Goal: Transaction & Acquisition: Purchase product/service

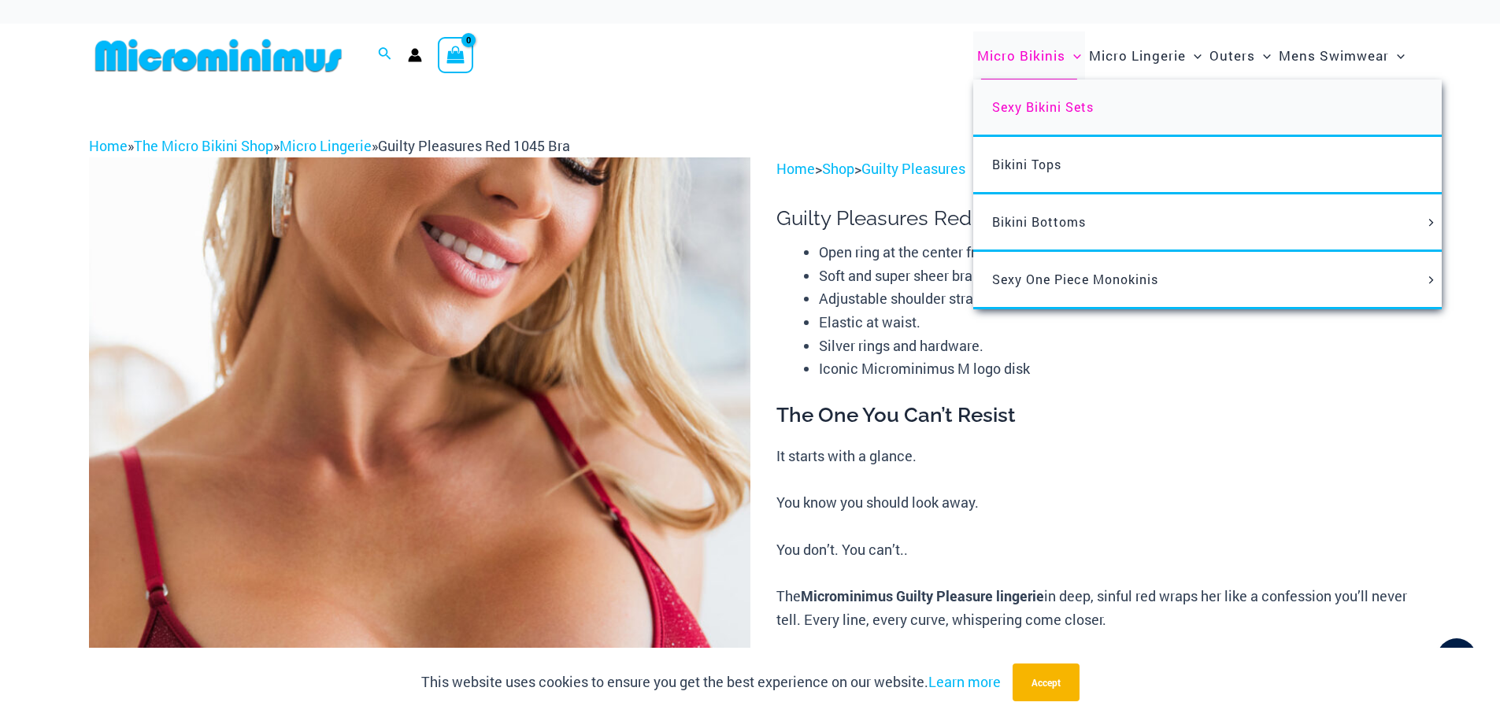
click at [1024, 102] on span "Sexy Bikini Sets" at bounding box center [1043, 106] width 102 height 17
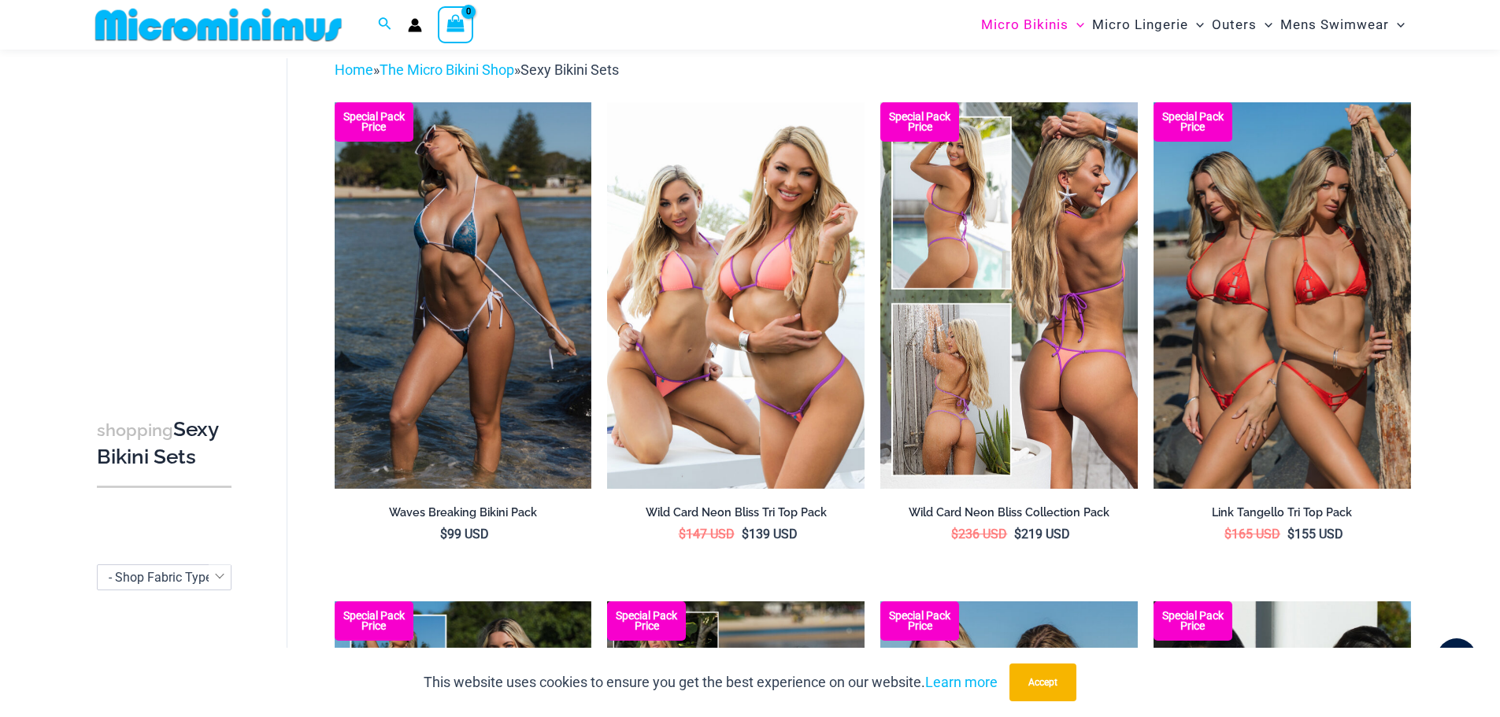
scroll to position [67, 0]
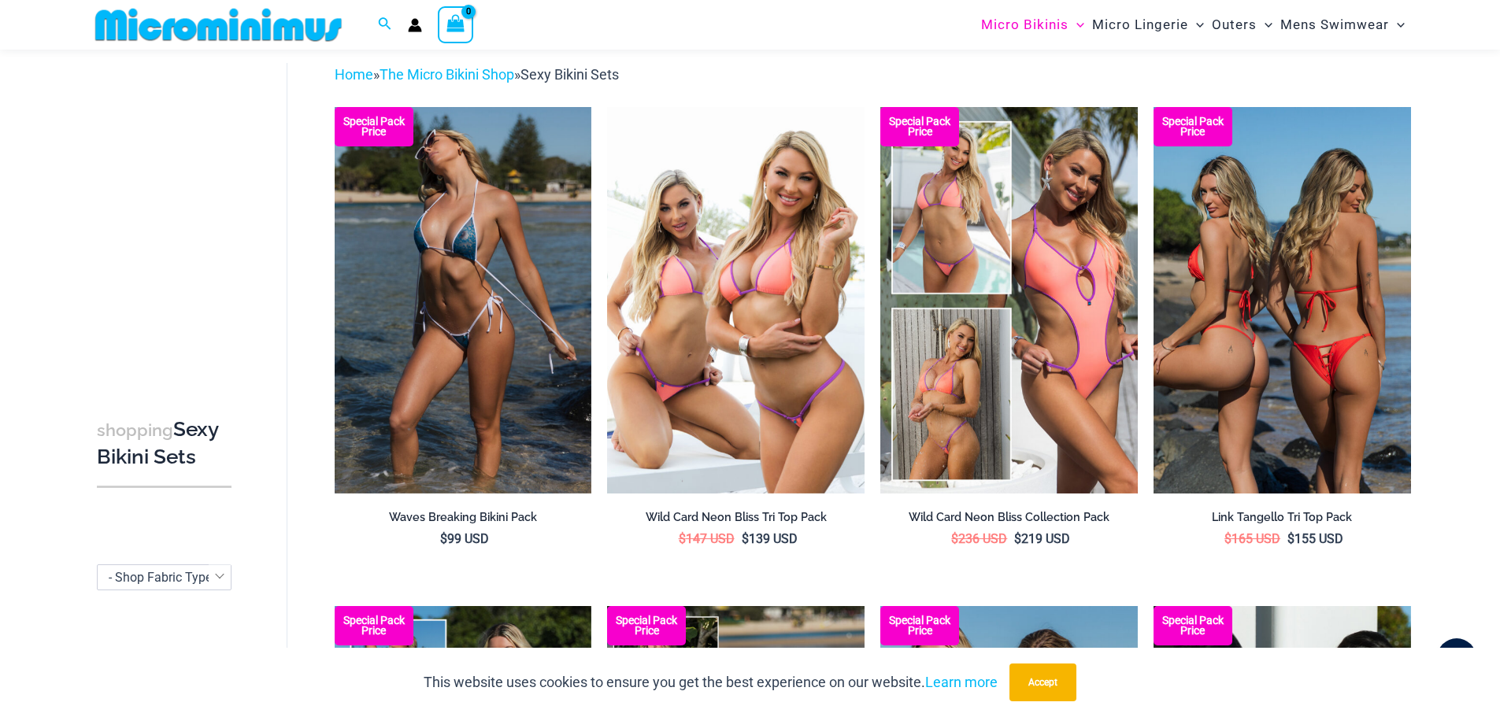
click at [1223, 281] on img at bounding box center [1283, 300] width 258 height 386
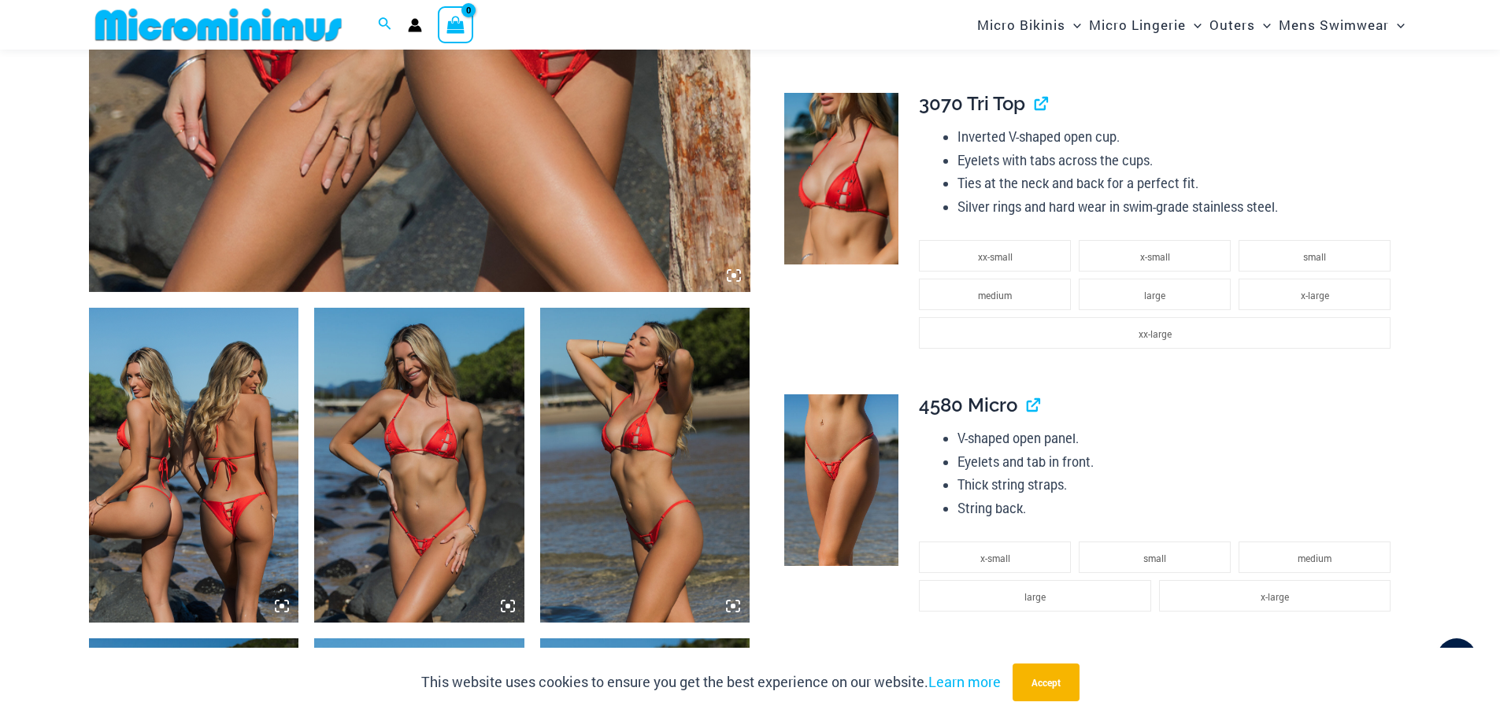
scroll to position [852, 0]
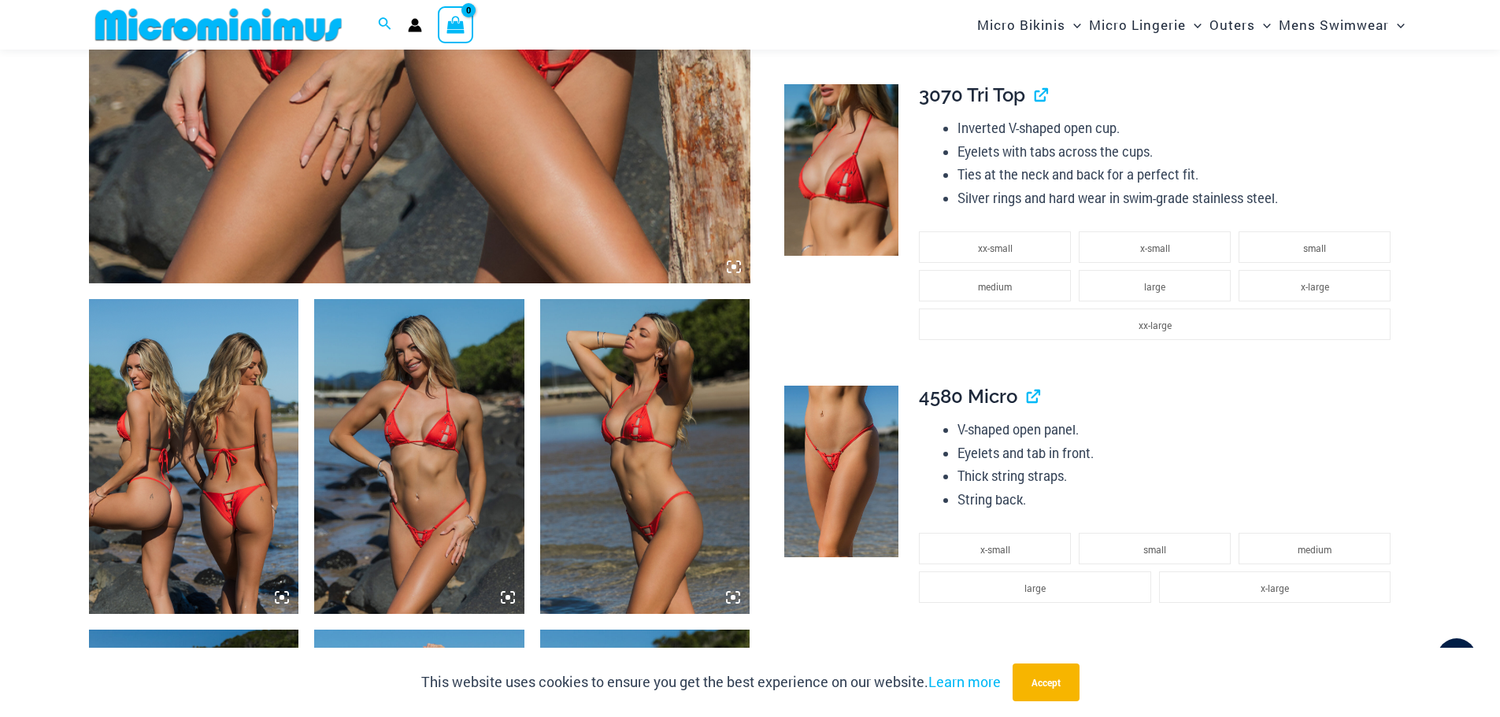
click at [161, 410] on img at bounding box center [194, 456] width 210 height 315
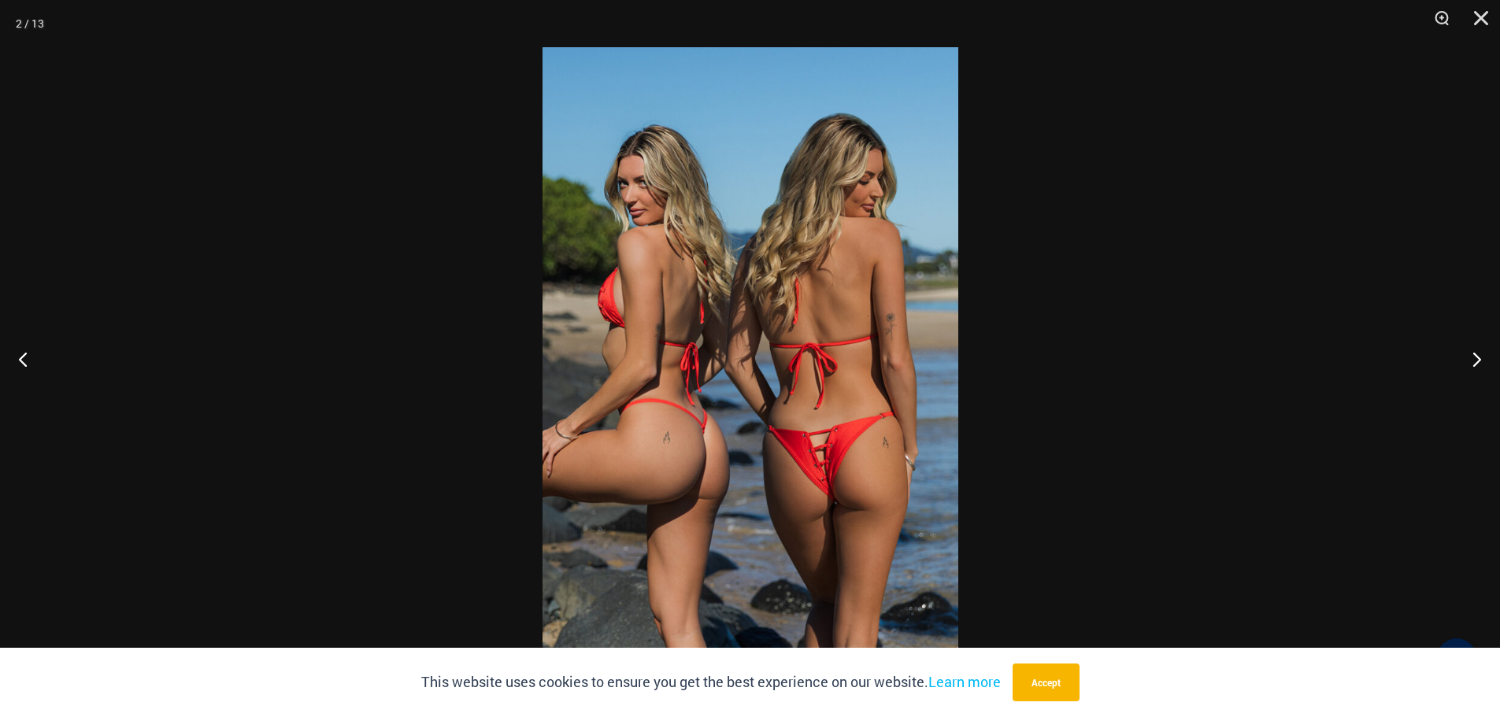
click at [727, 414] on img at bounding box center [751, 358] width 416 height 623
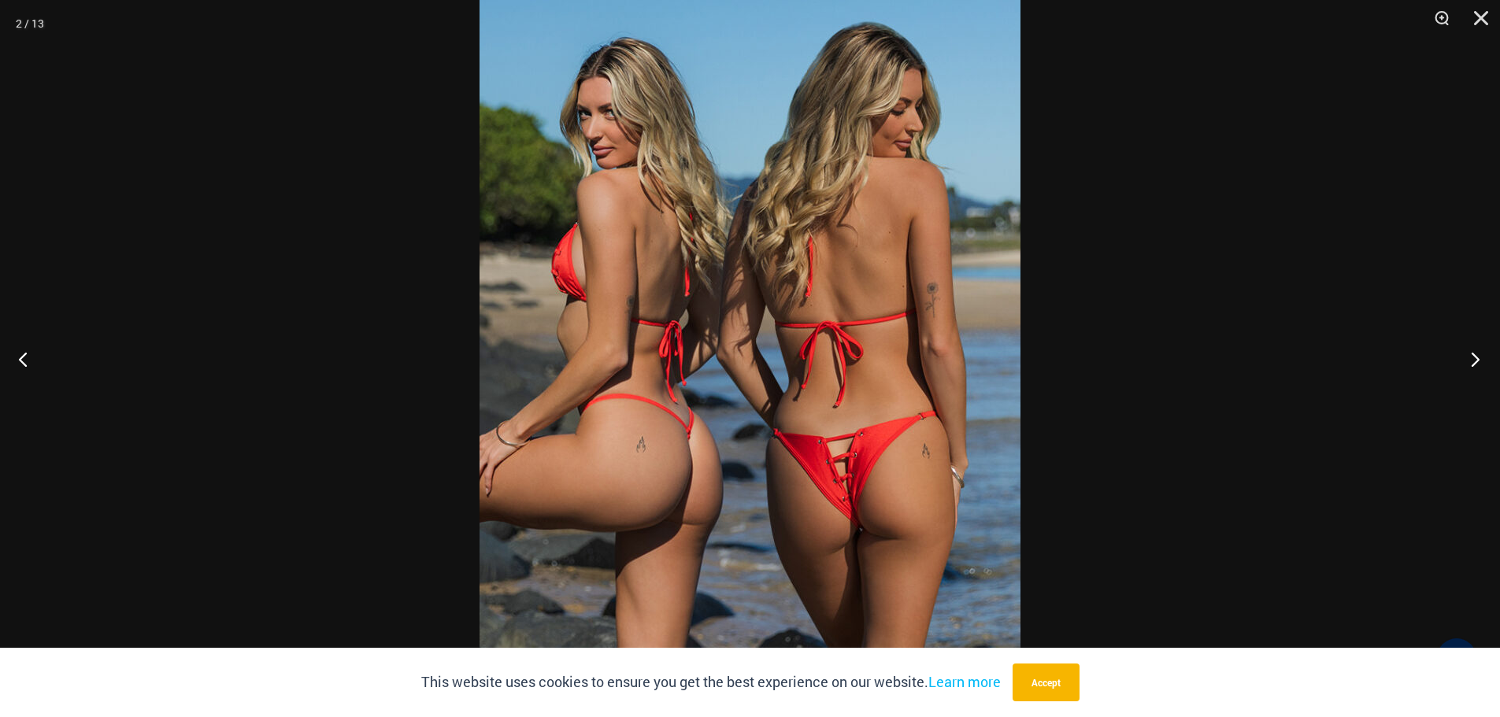
click at [1477, 360] on button "Next" at bounding box center [1470, 359] width 59 height 79
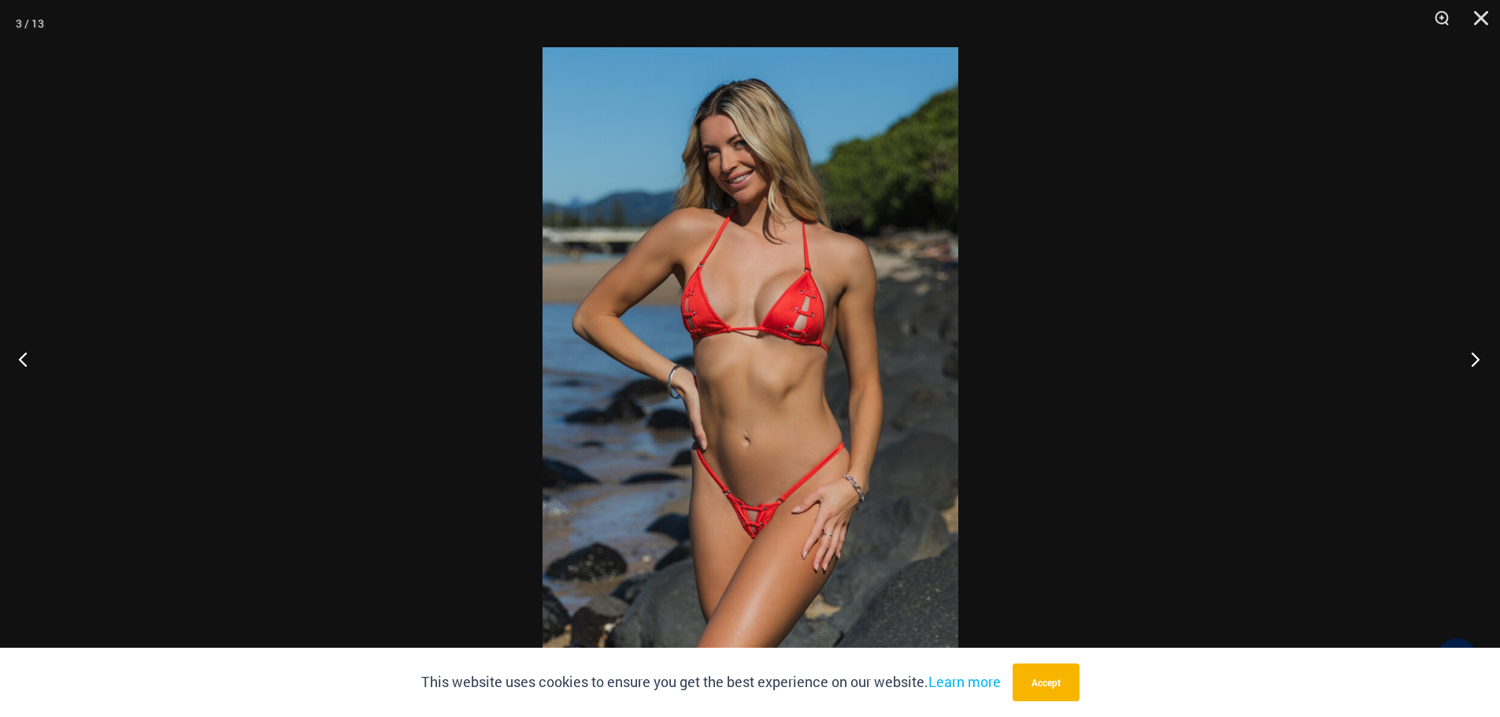
click at [1477, 360] on button "Next" at bounding box center [1470, 359] width 59 height 79
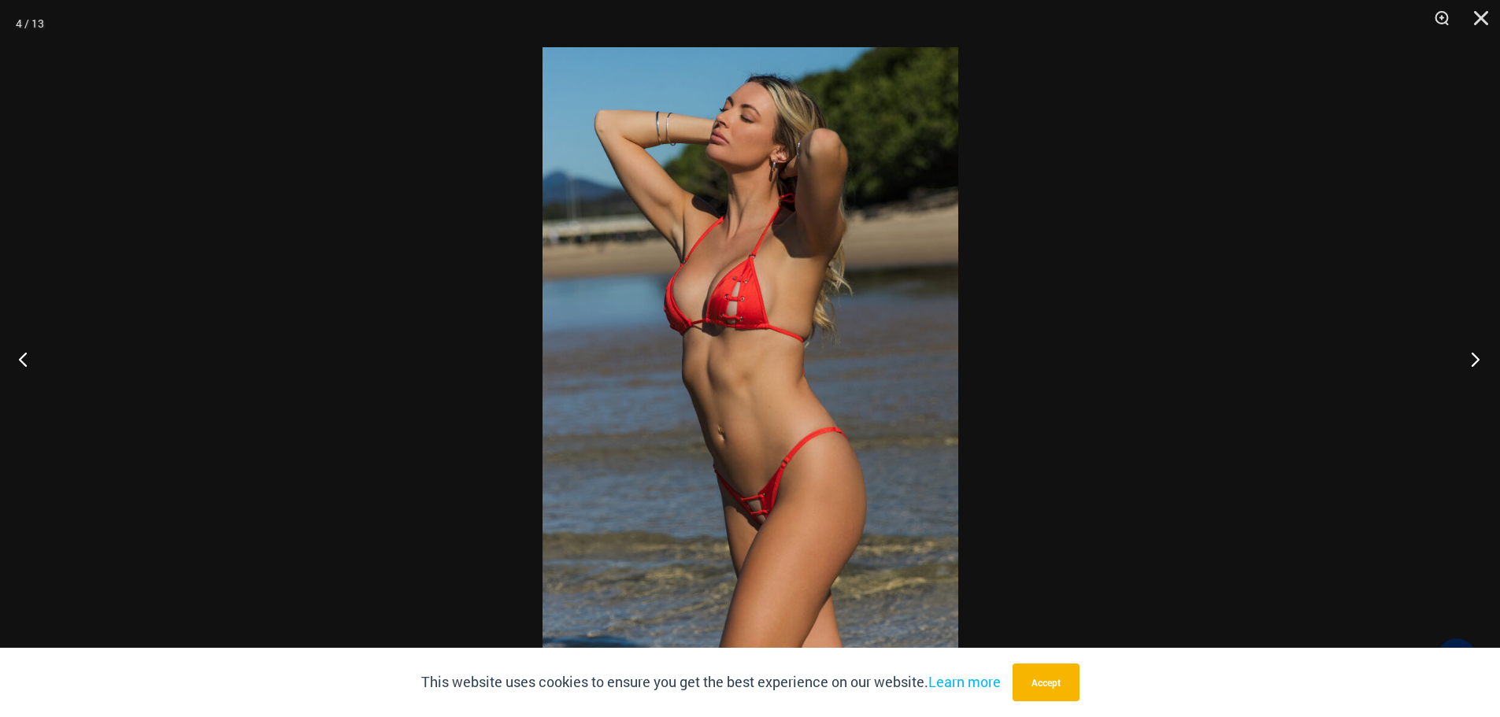
click at [1477, 360] on button "Next" at bounding box center [1470, 359] width 59 height 79
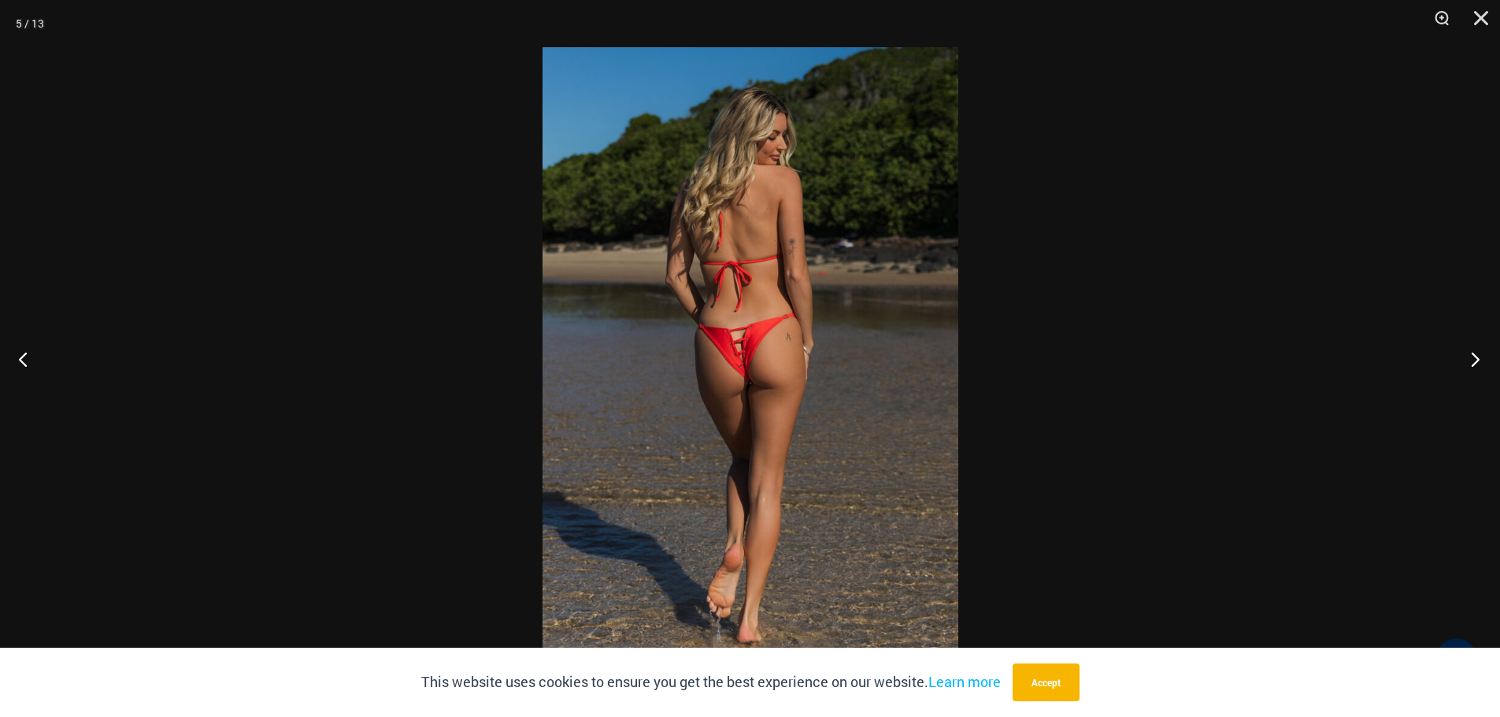
click at [1477, 360] on button "Next" at bounding box center [1470, 359] width 59 height 79
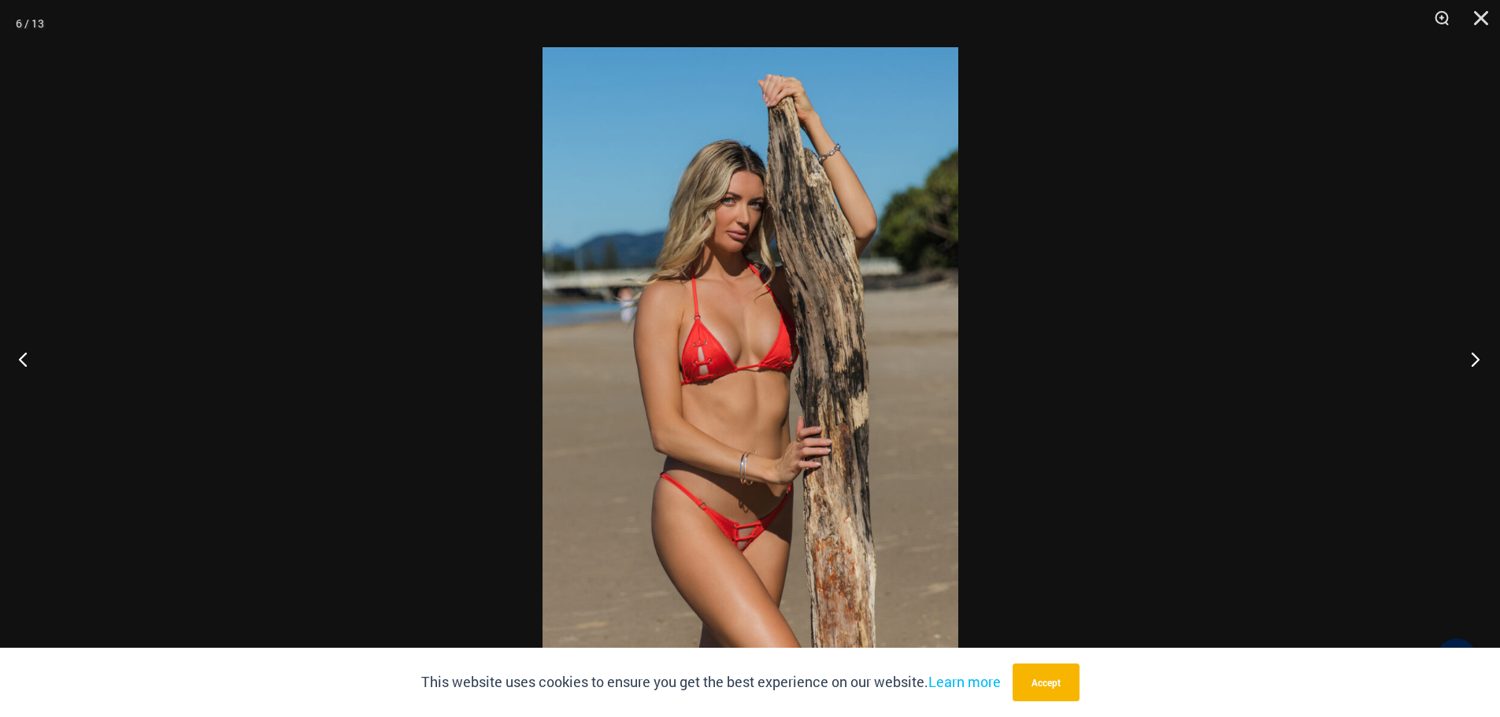
click at [1477, 360] on button "Next" at bounding box center [1470, 359] width 59 height 79
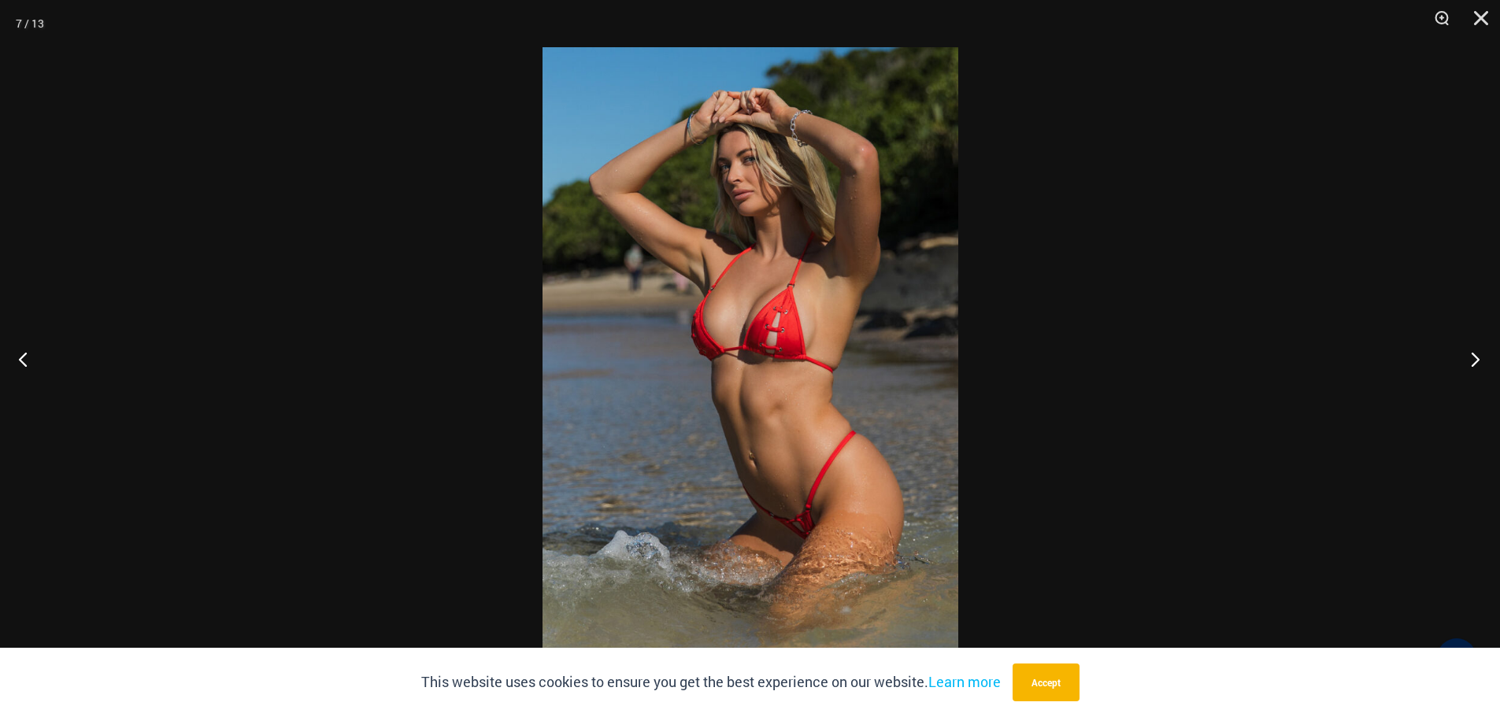
click at [1477, 360] on button "Next" at bounding box center [1470, 359] width 59 height 79
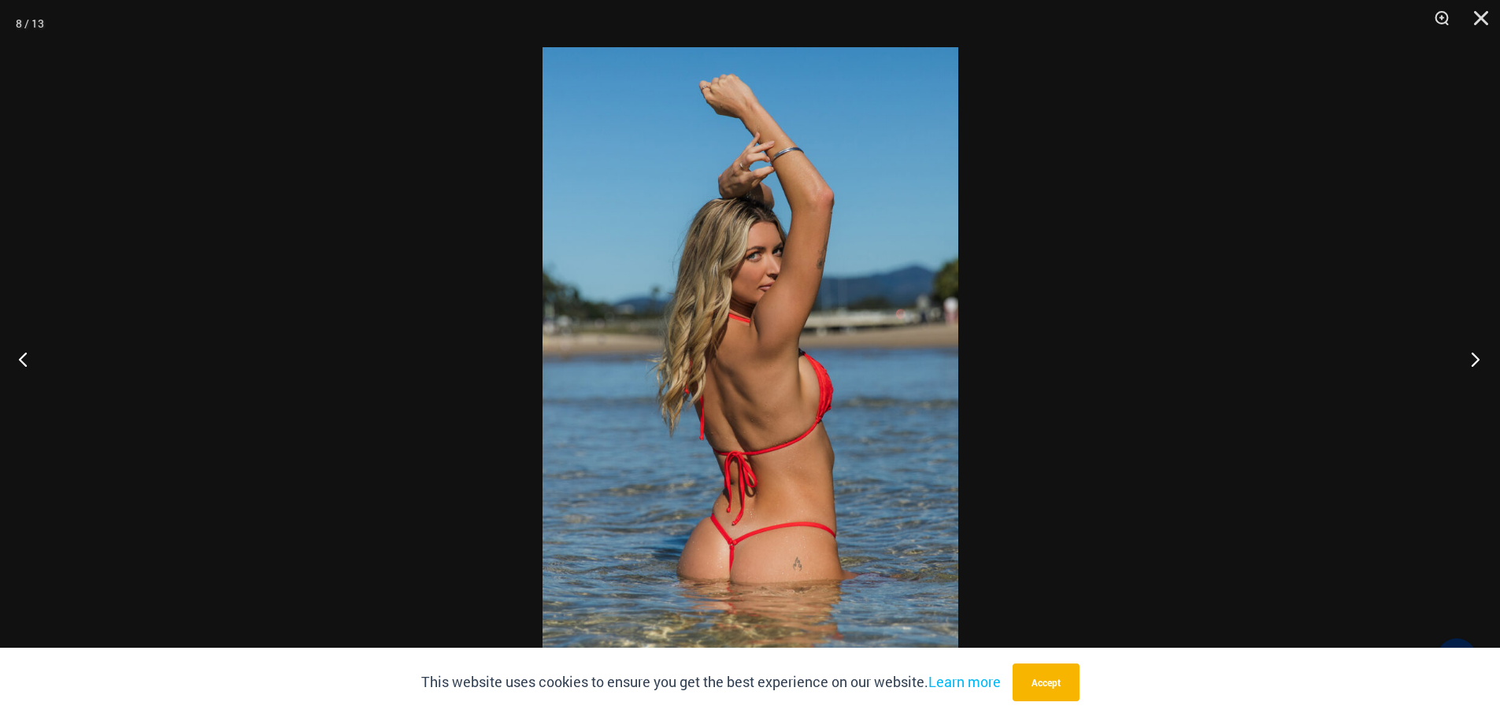
click at [1477, 360] on button "Next" at bounding box center [1470, 359] width 59 height 79
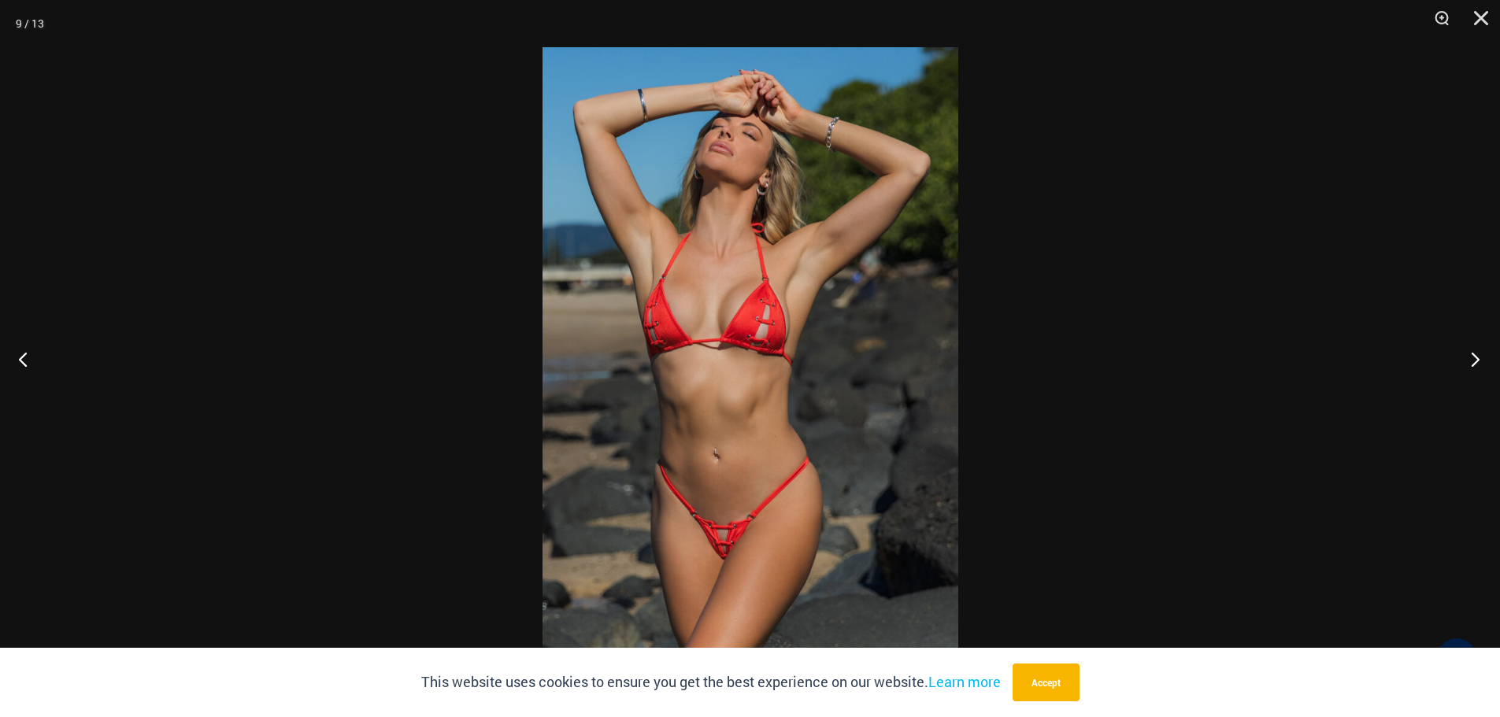
click at [1477, 360] on button "Next" at bounding box center [1470, 359] width 59 height 79
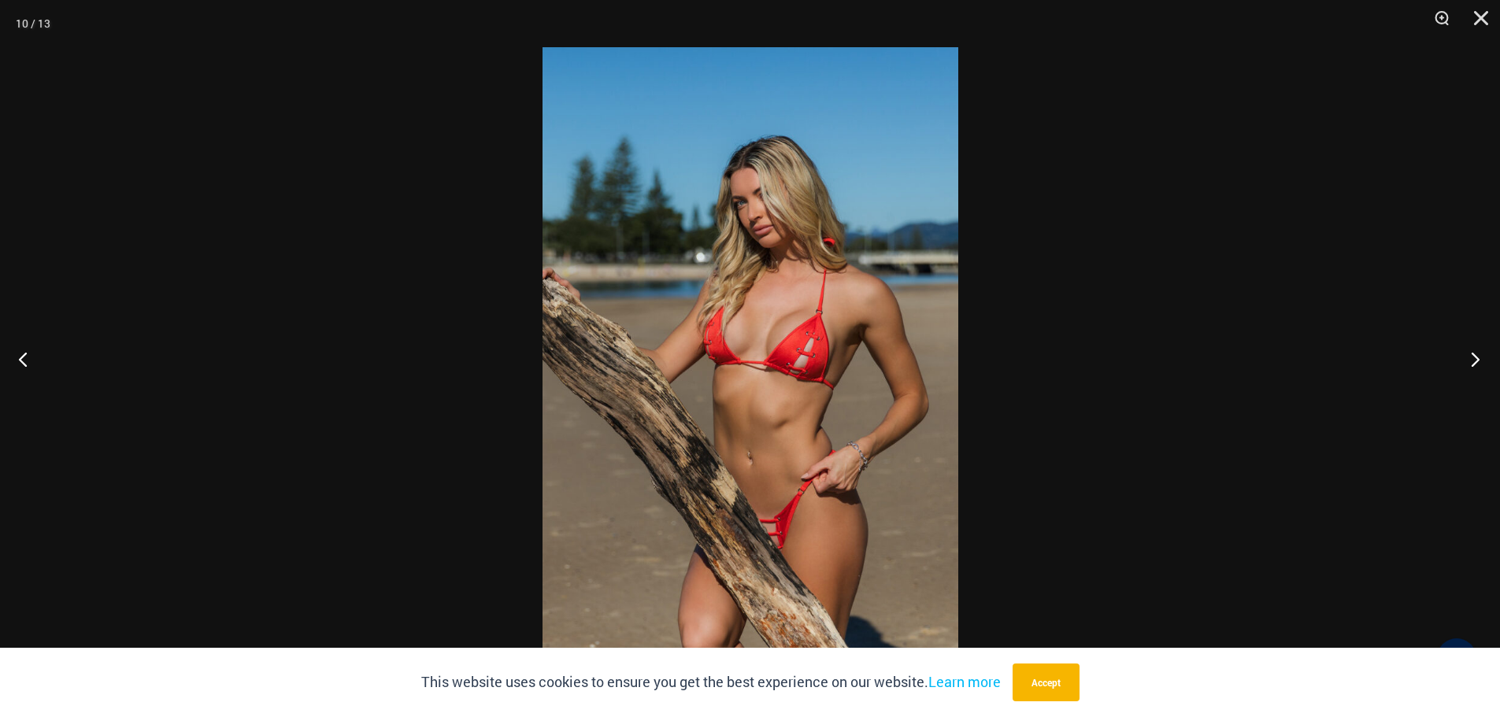
click at [1477, 360] on button "Next" at bounding box center [1470, 359] width 59 height 79
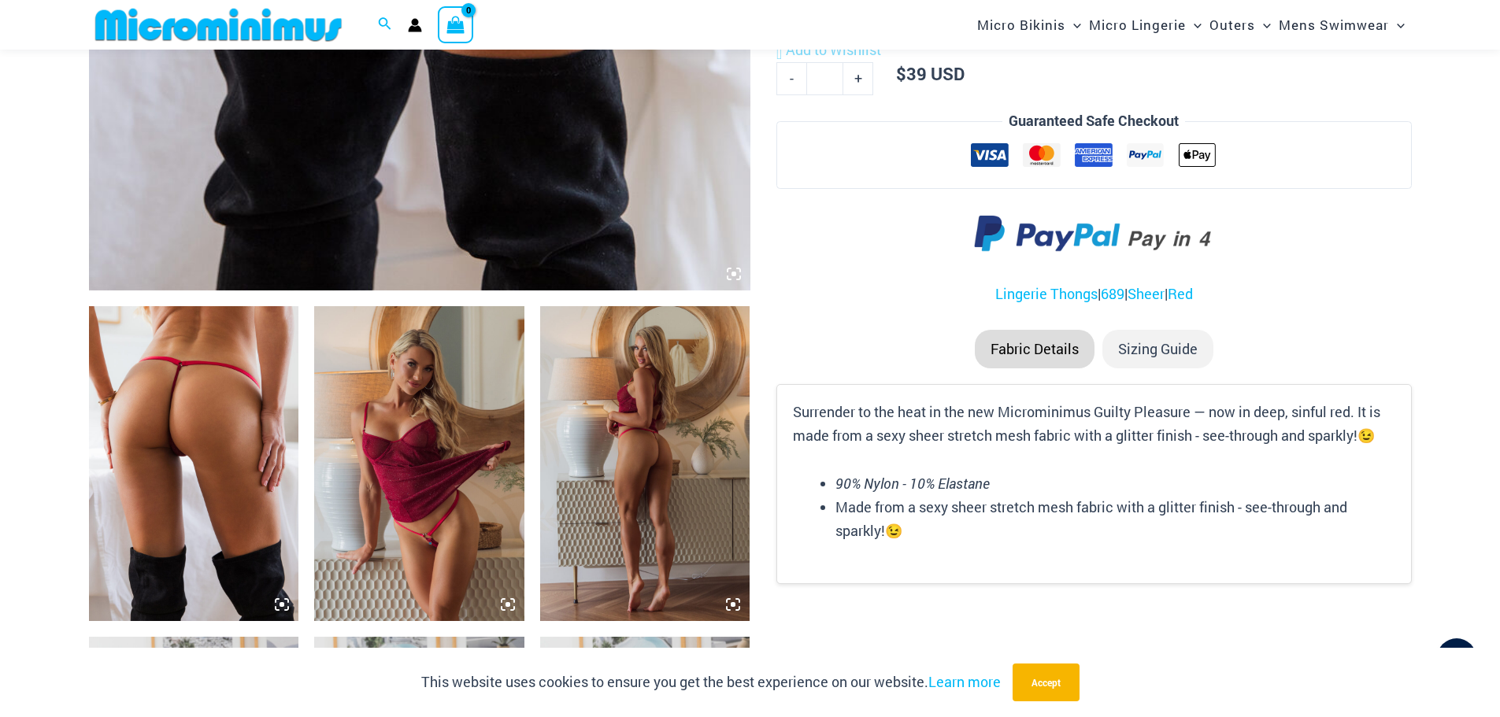
scroll to position [854, 0]
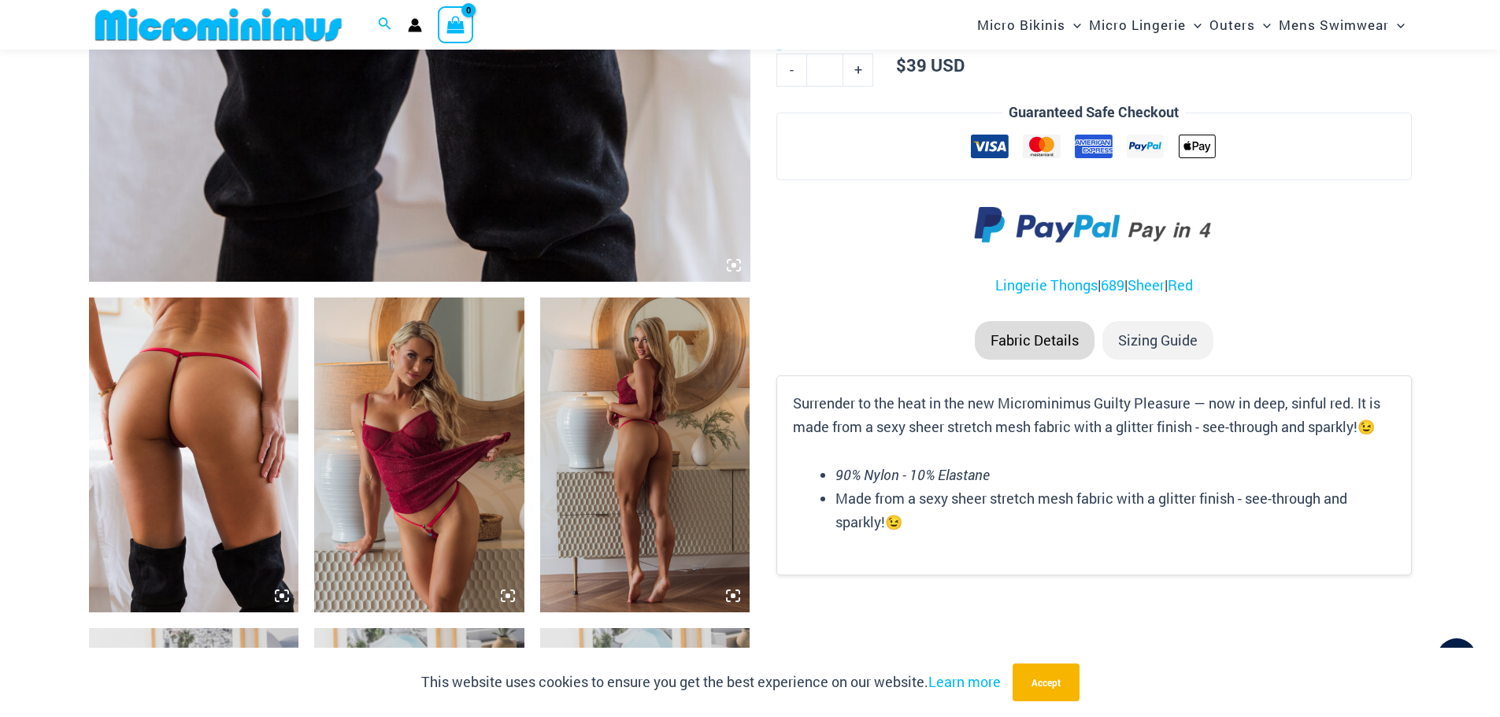
click at [231, 414] on img at bounding box center [194, 455] width 210 height 315
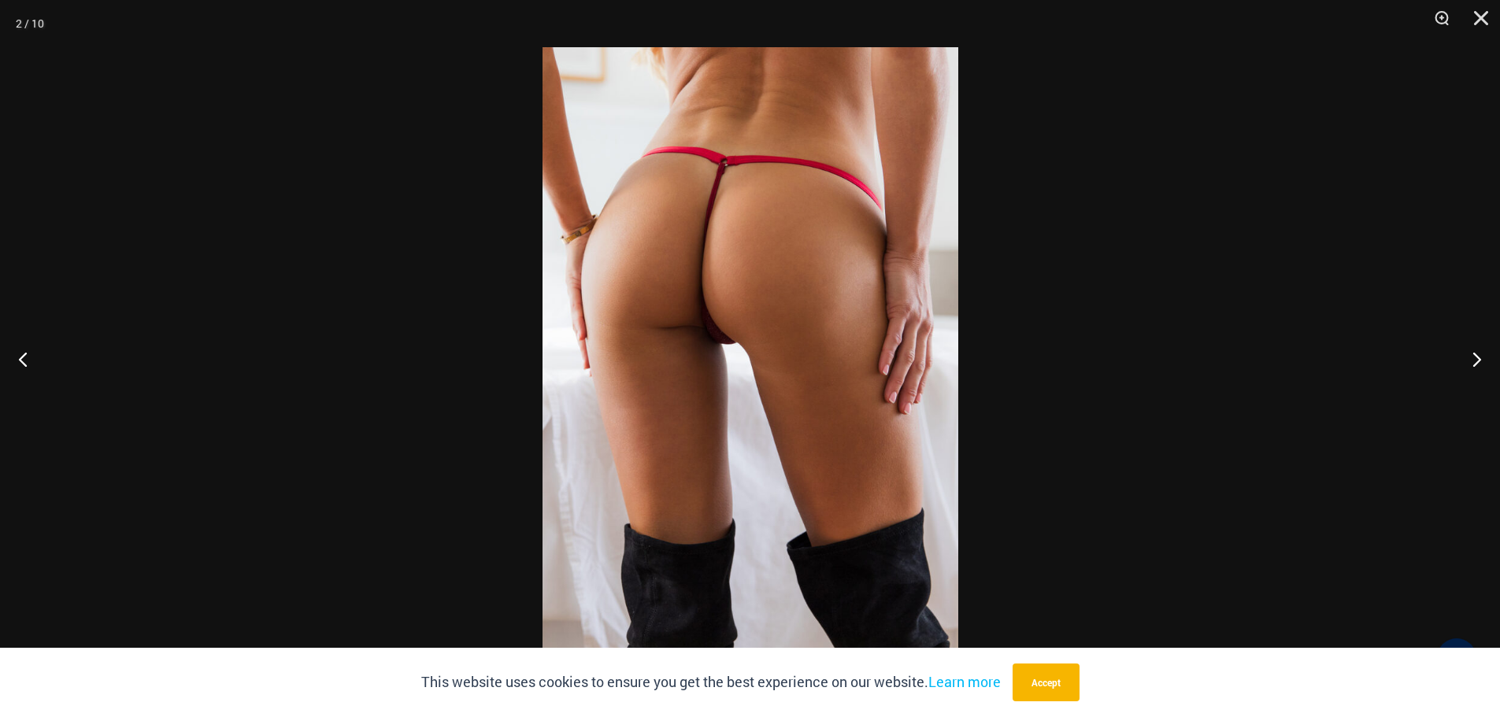
click at [969, 346] on div at bounding box center [750, 358] width 1500 height 717
click at [764, 335] on img at bounding box center [751, 358] width 416 height 623
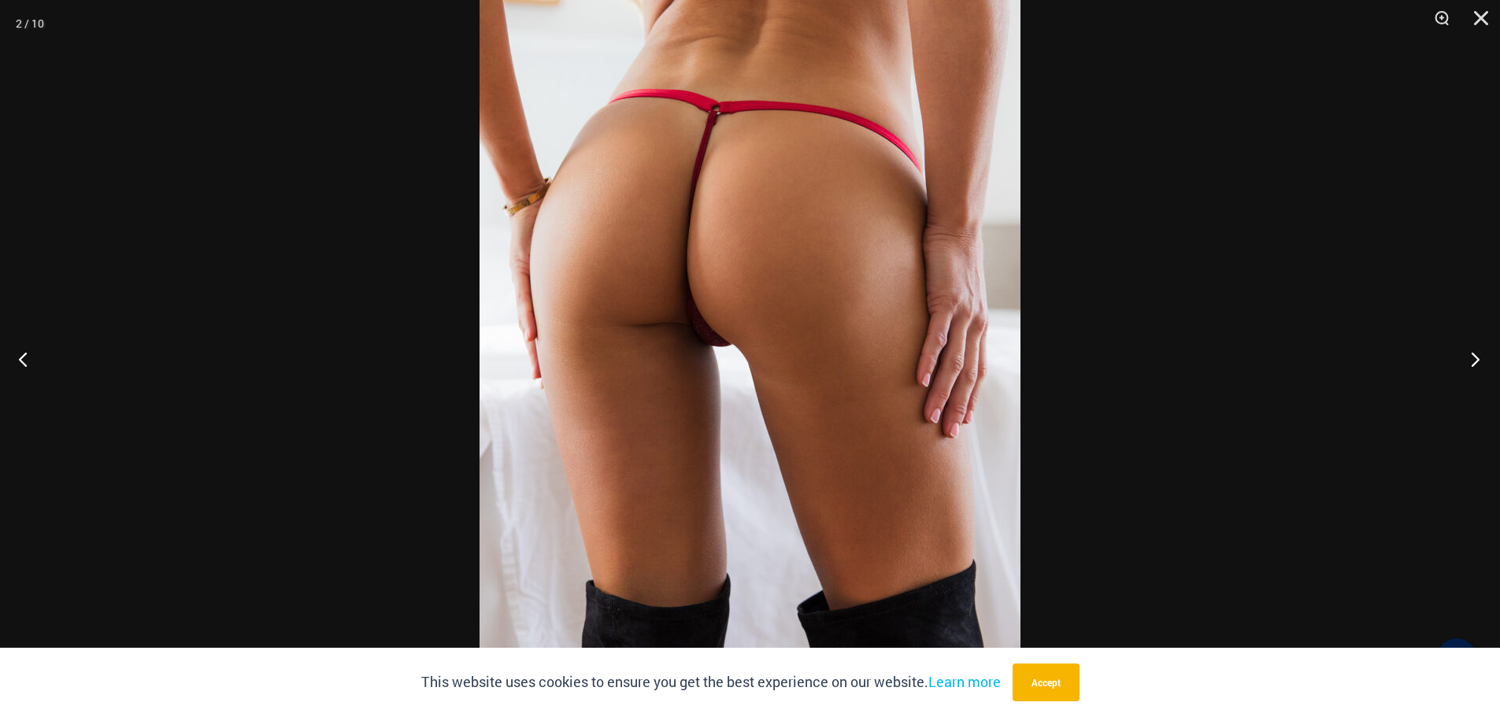
click at [1480, 363] on button "Next" at bounding box center [1470, 359] width 59 height 79
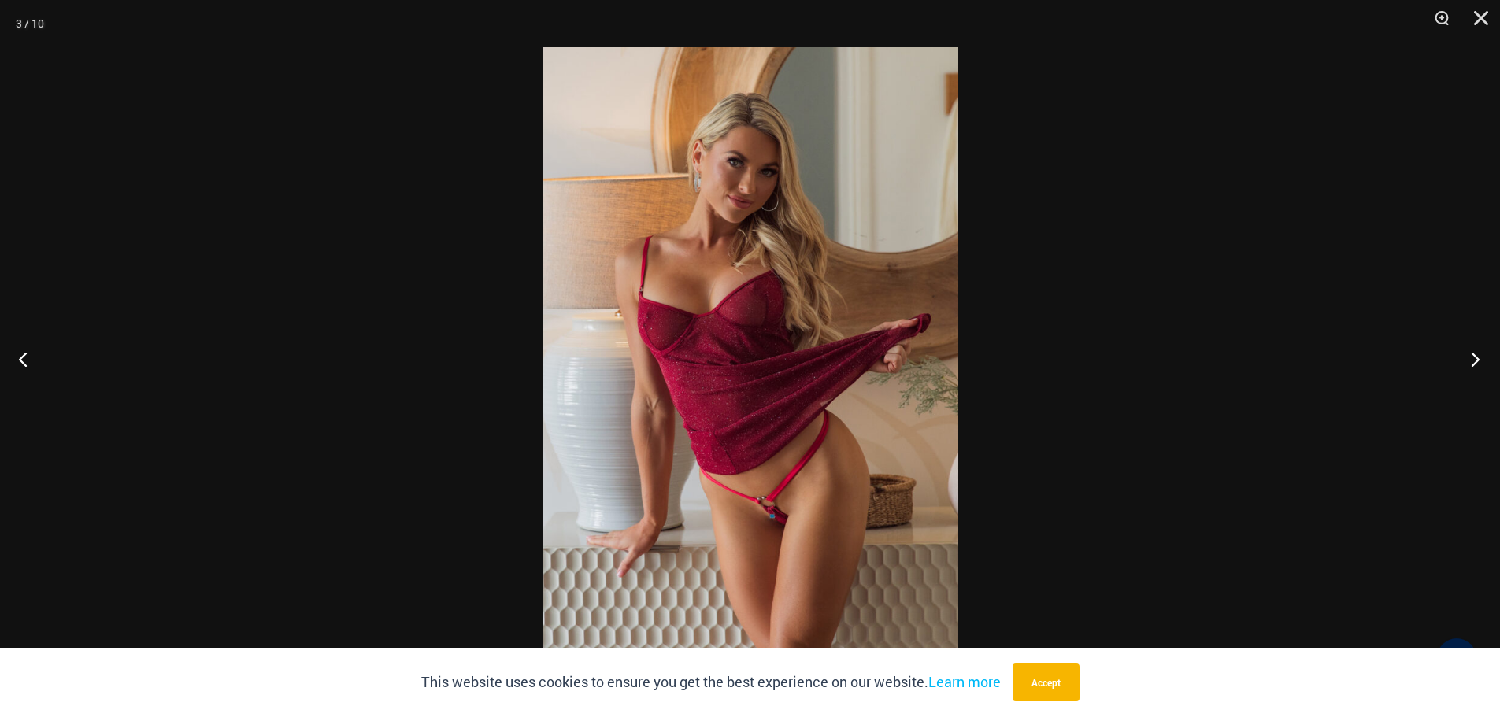
click at [1480, 363] on button "Next" at bounding box center [1470, 359] width 59 height 79
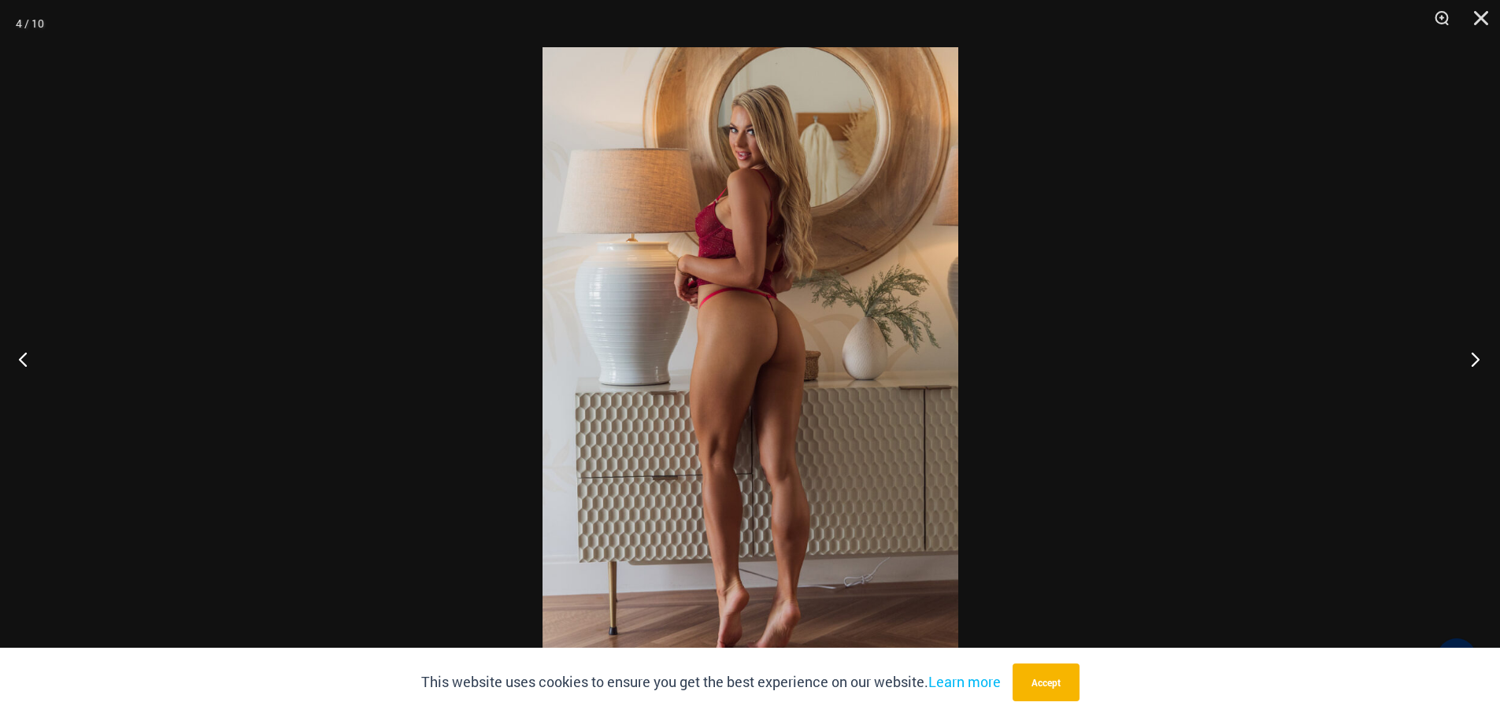
click at [1480, 363] on button "Next" at bounding box center [1470, 359] width 59 height 79
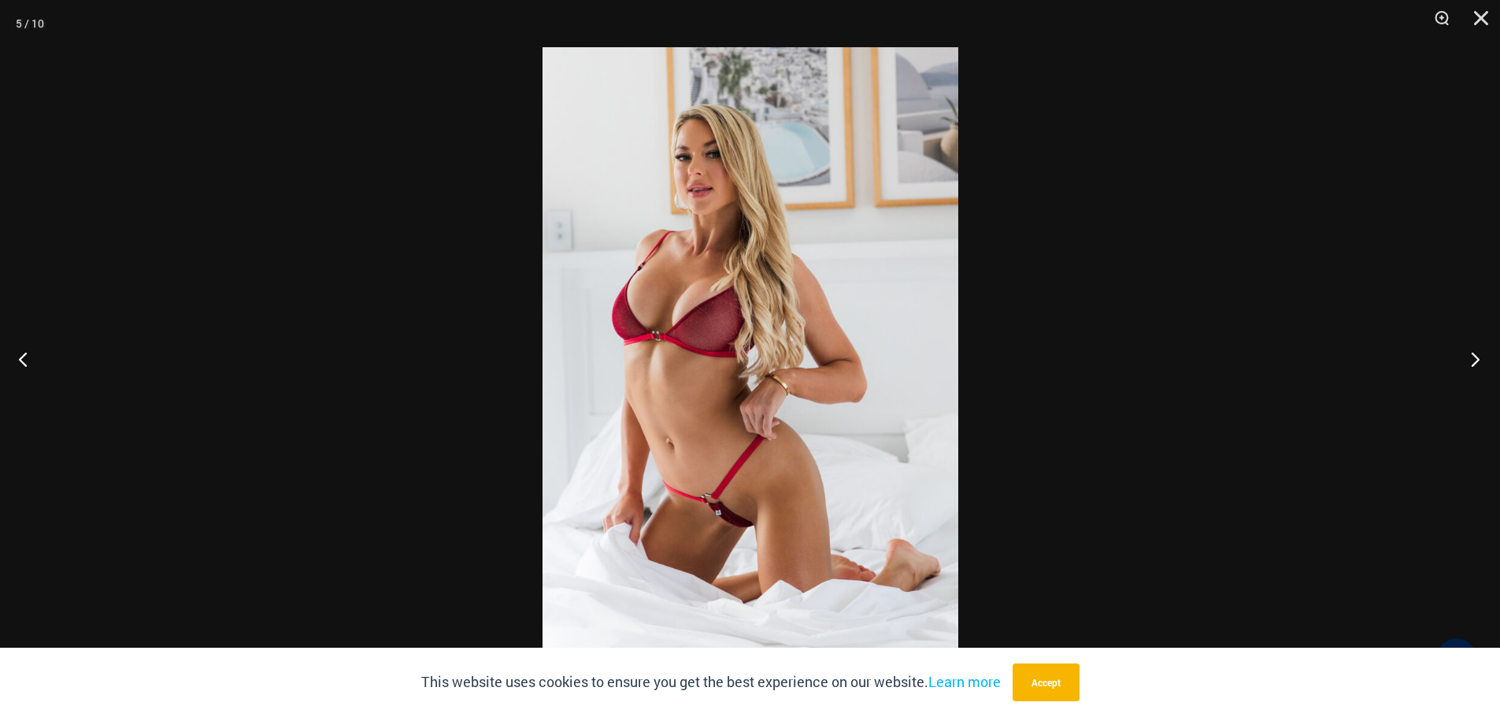
click at [1480, 363] on button "Next" at bounding box center [1470, 359] width 59 height 79
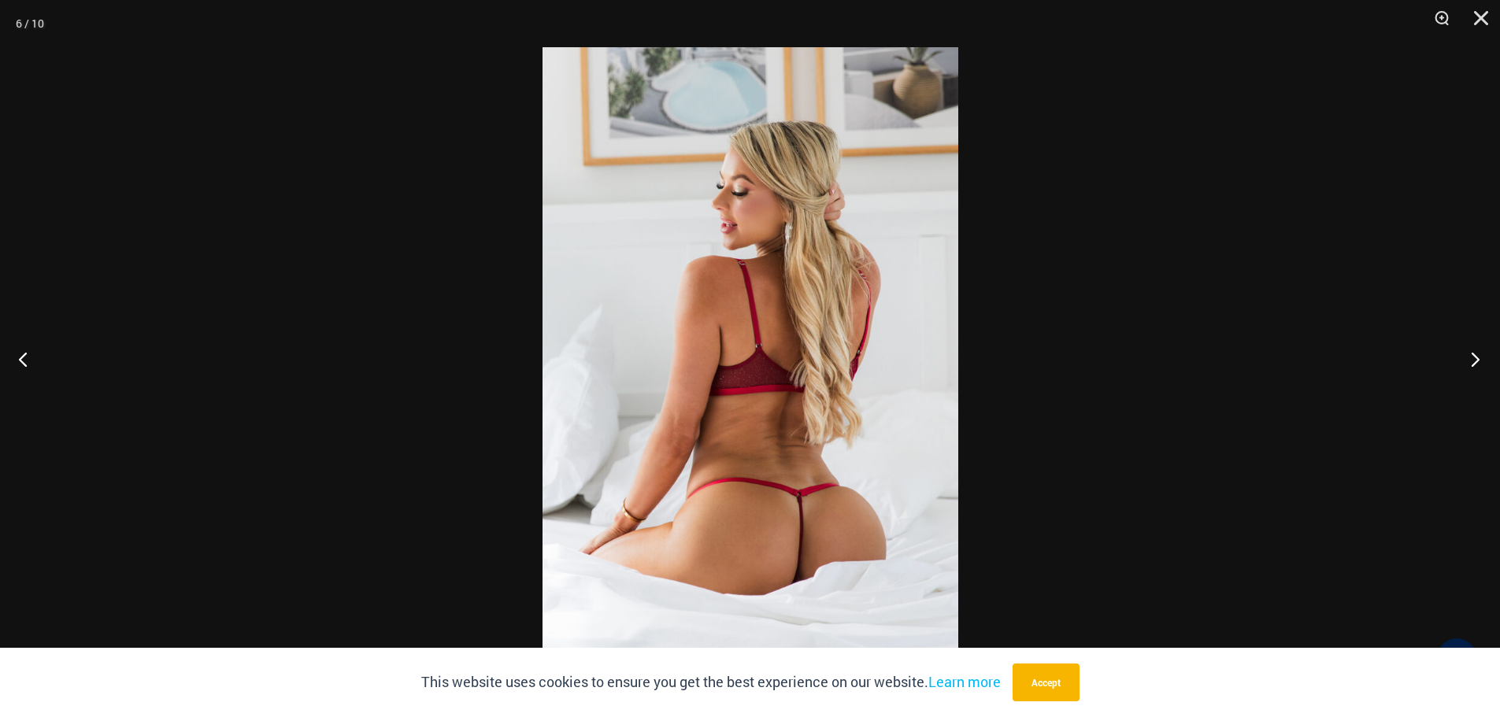
click at [1480, 363] on button "Next" at bounding box center [1470, 359] width 59 height 79
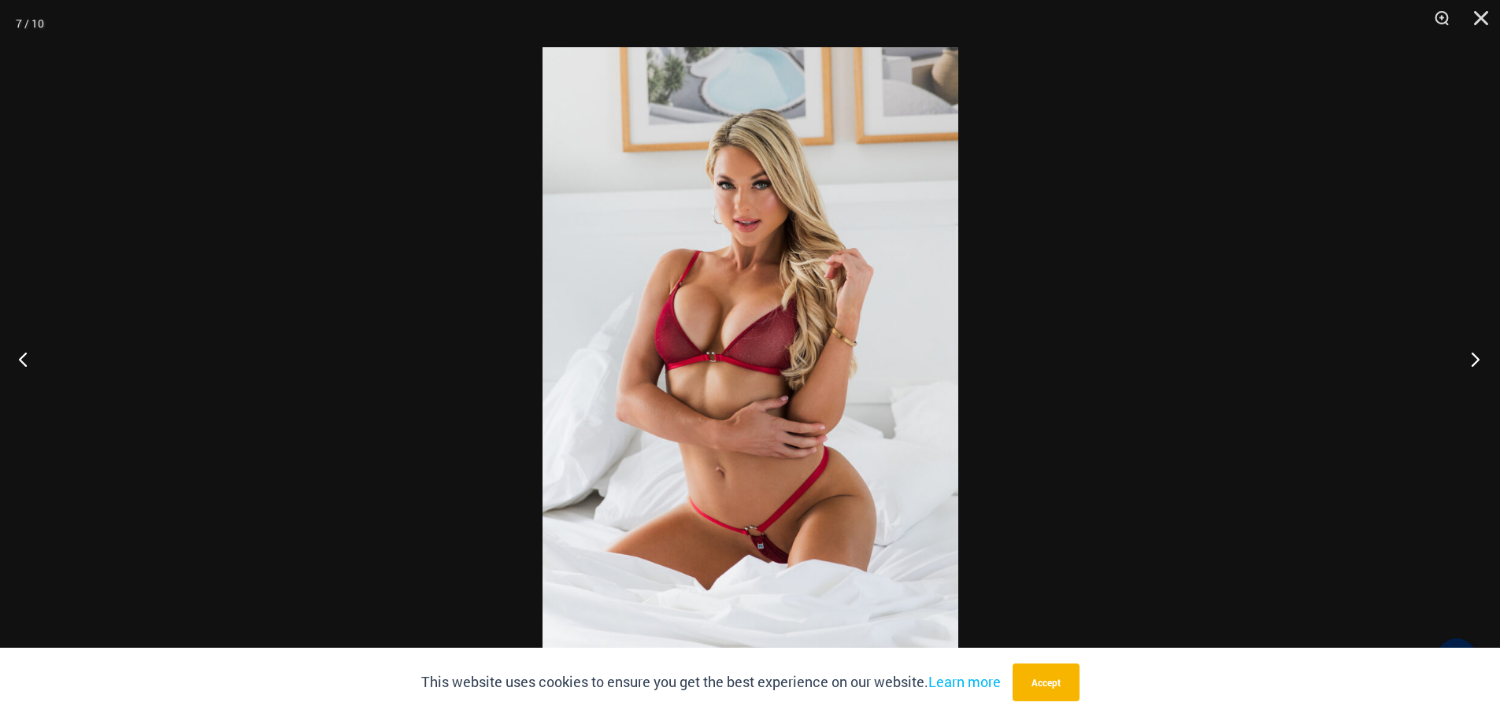
click at [1480, 363] on button "Next" at bounding box center [1470, 359] width 59 height 79
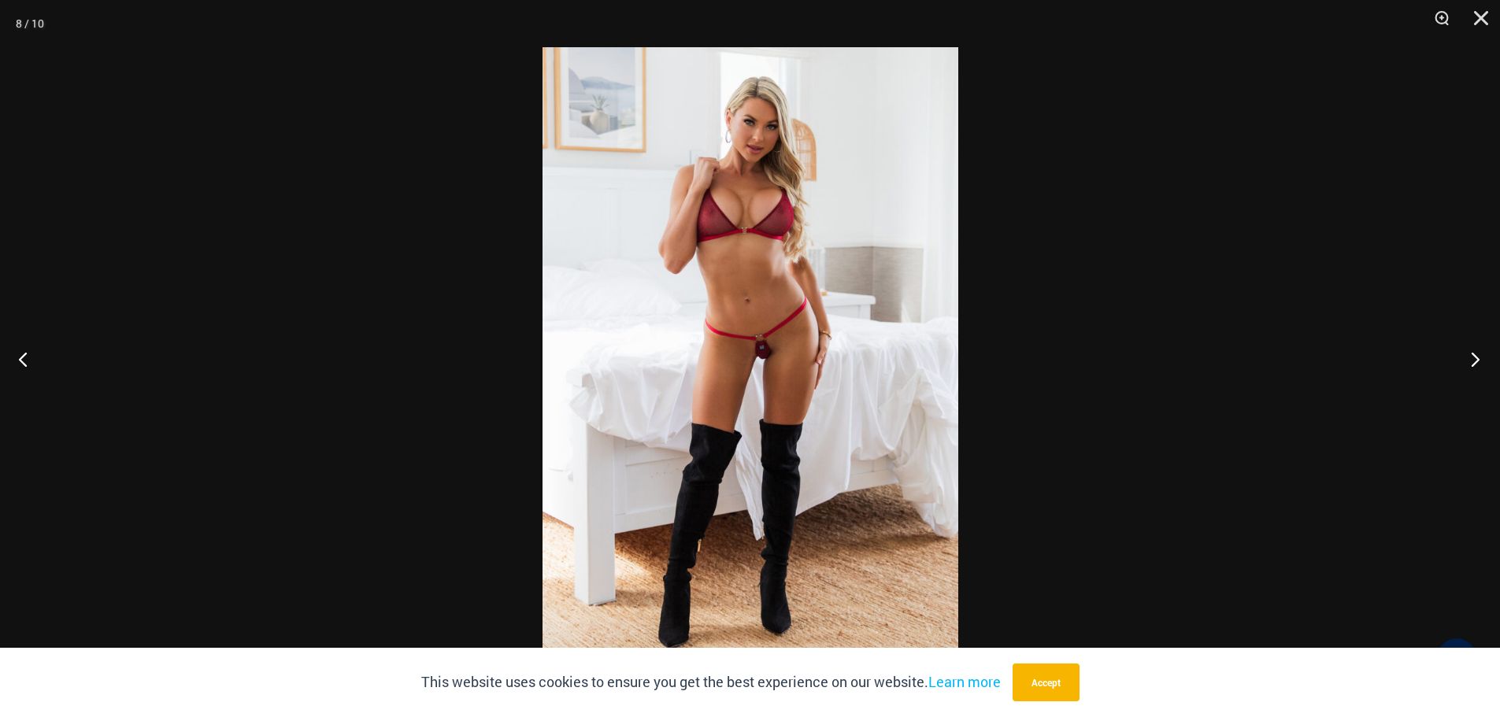
click at [1479, 363] on button "Next" at bounding box center [1470, 359] width 59 height 79
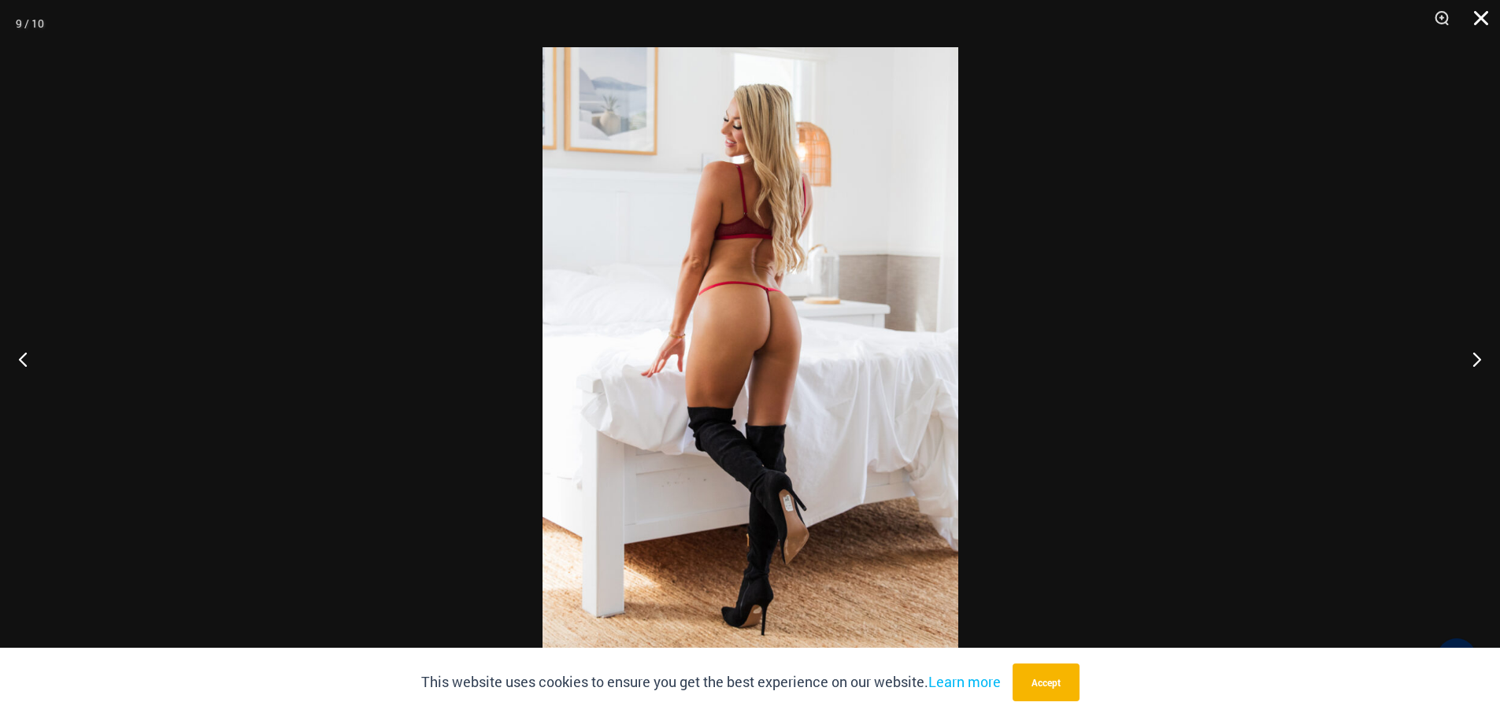
click at [1488, 20] on button "Close" at bounding box center [1475, 23] width 39 height 47
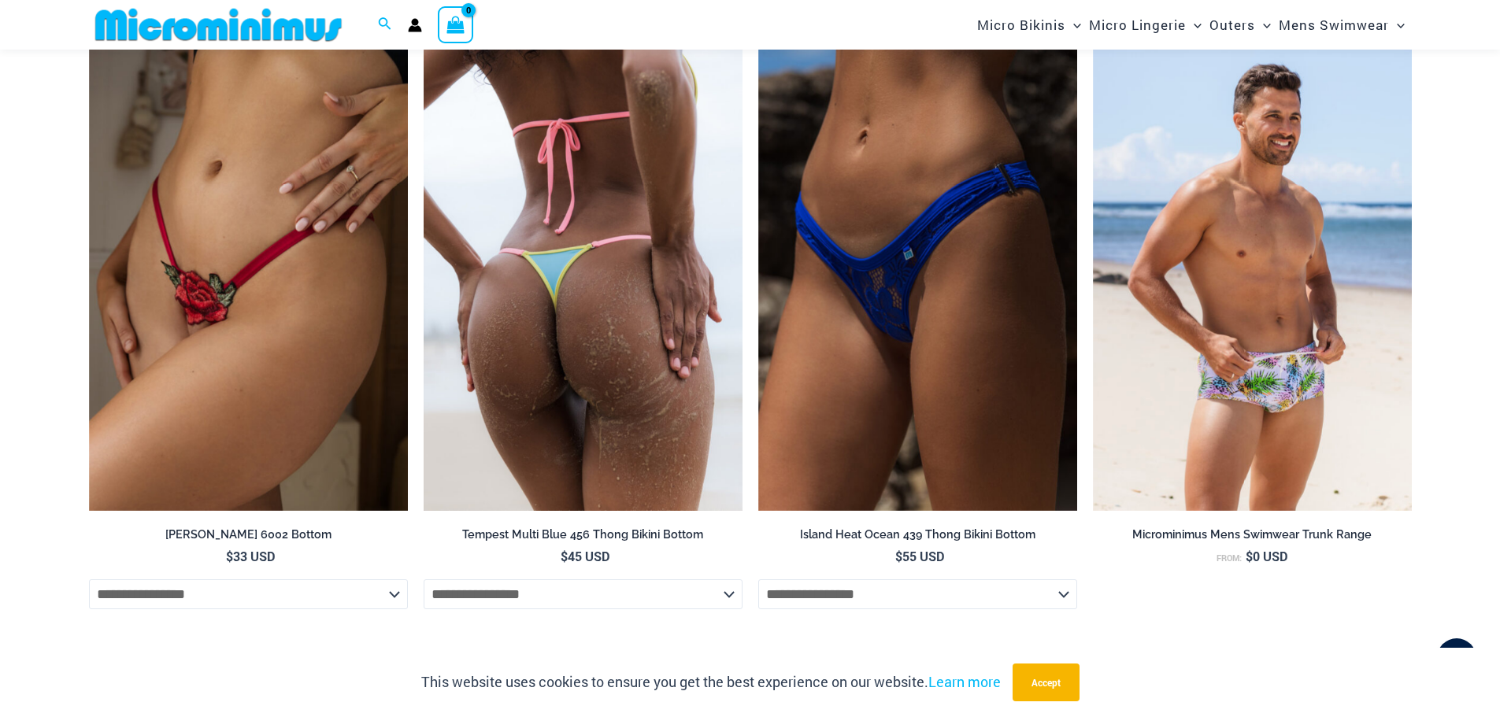
scroll to position [3530, 0]
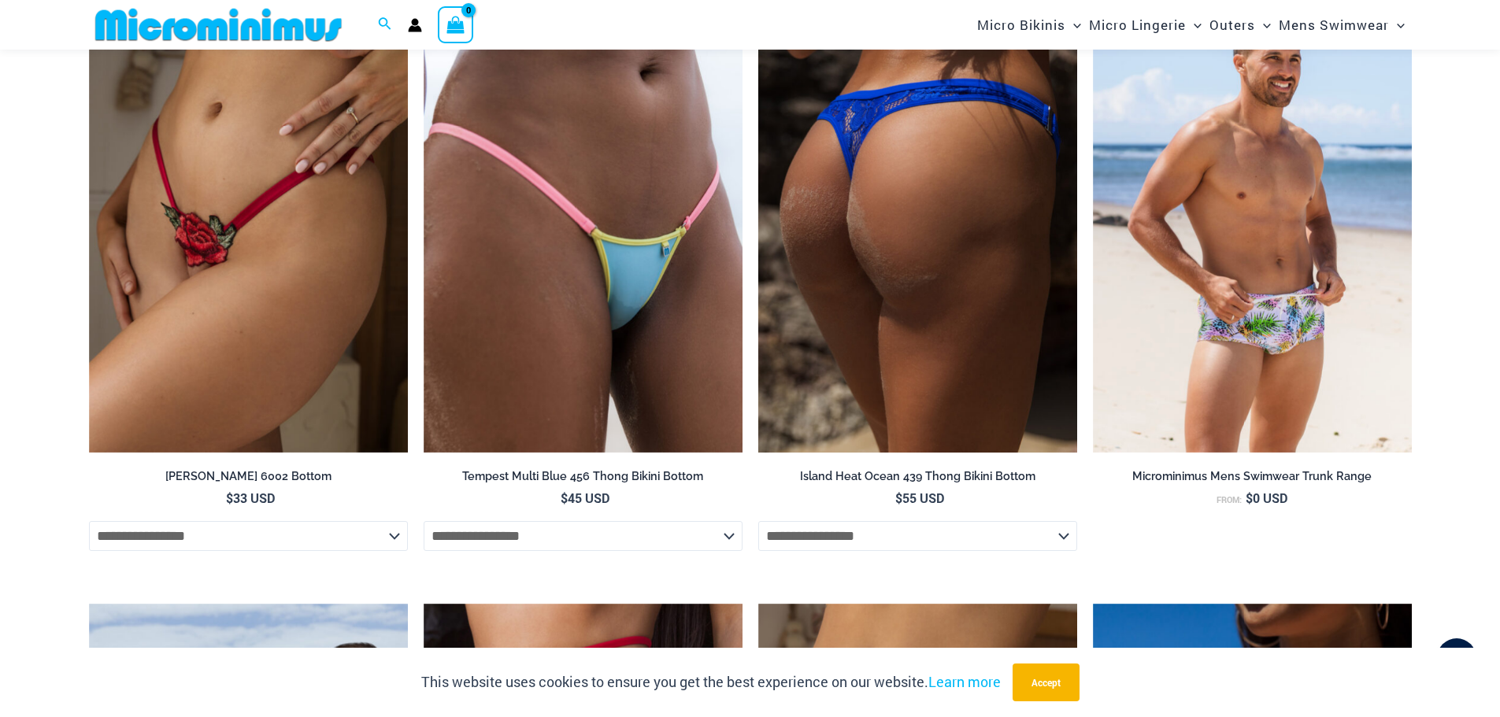
click at [912, 250] on img at bounding box center [917, 214] width 319 height 479
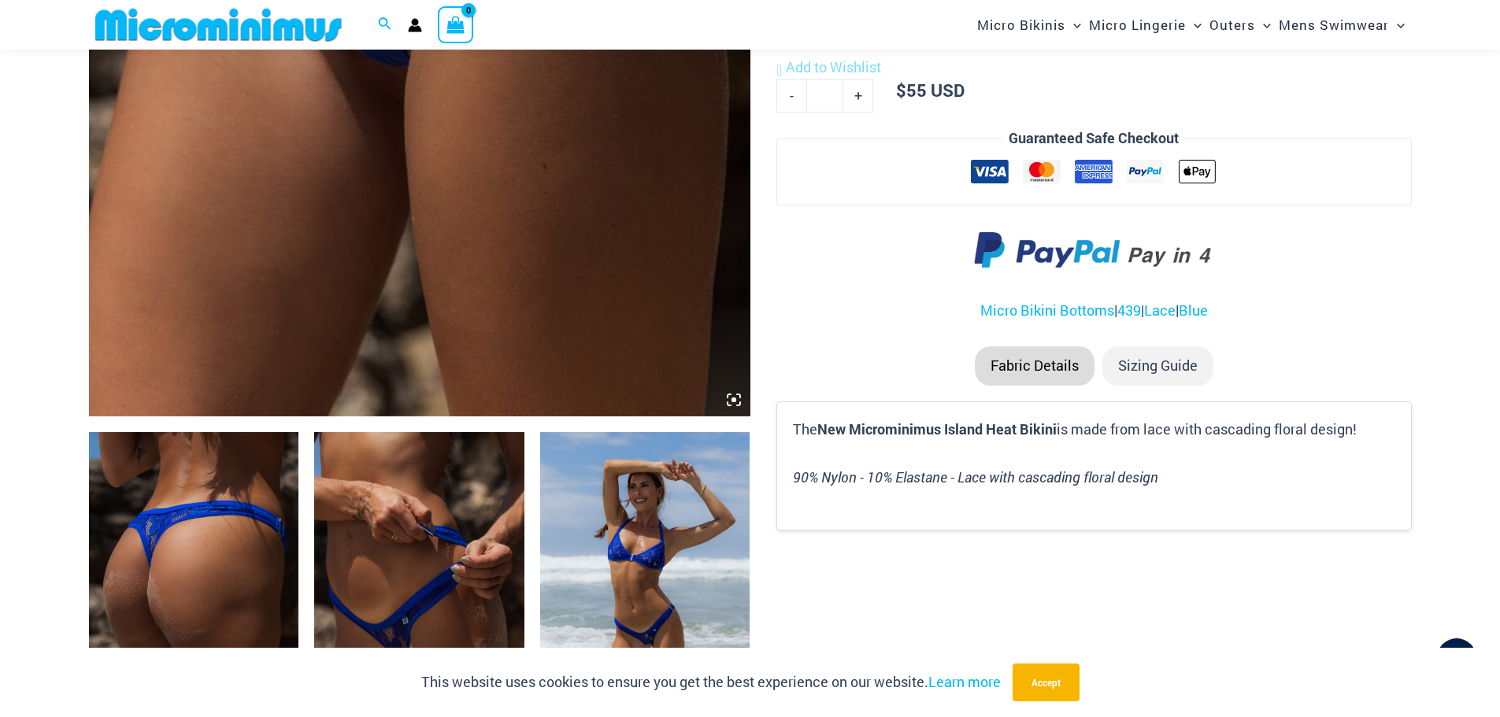
scroll to position [1010, 0]
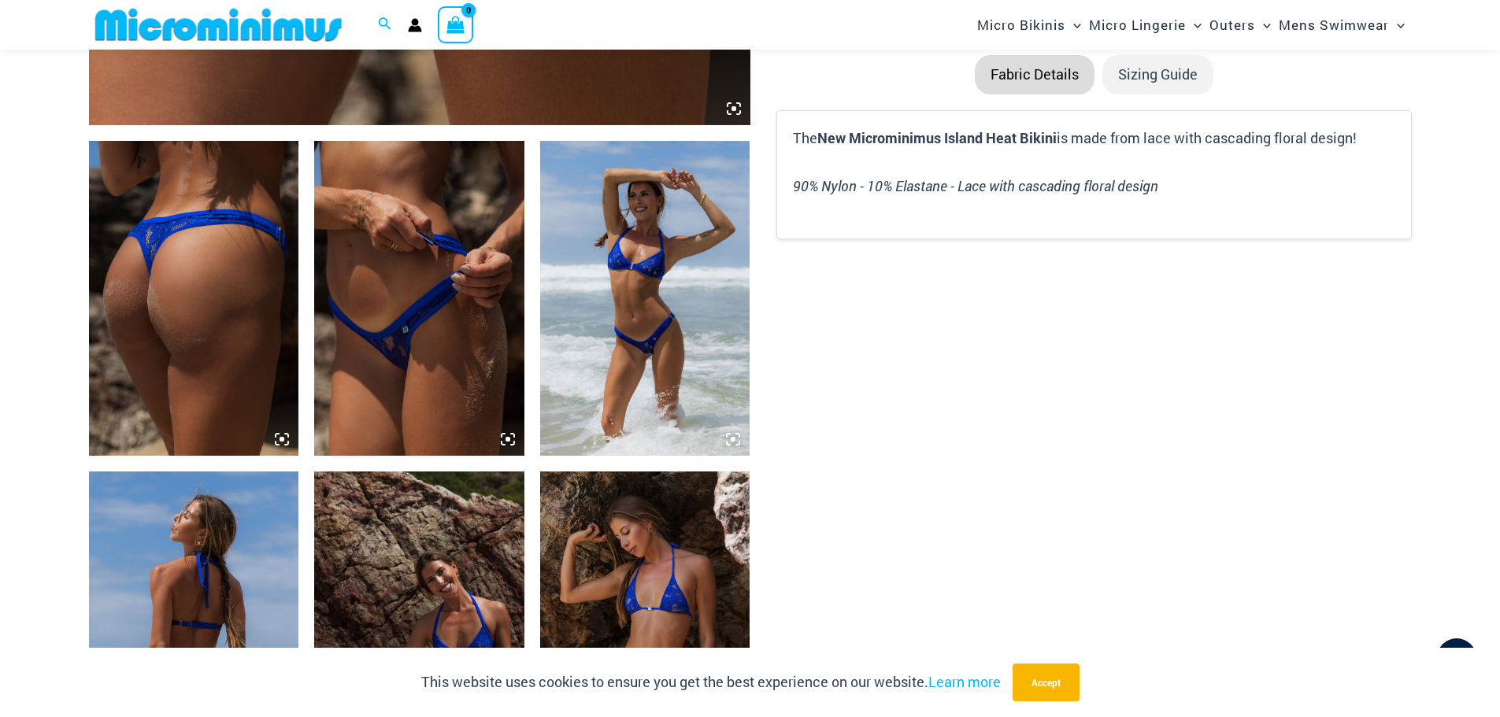
click at [196, 312] on img at bounding box center [194, 298] width 210 height 315
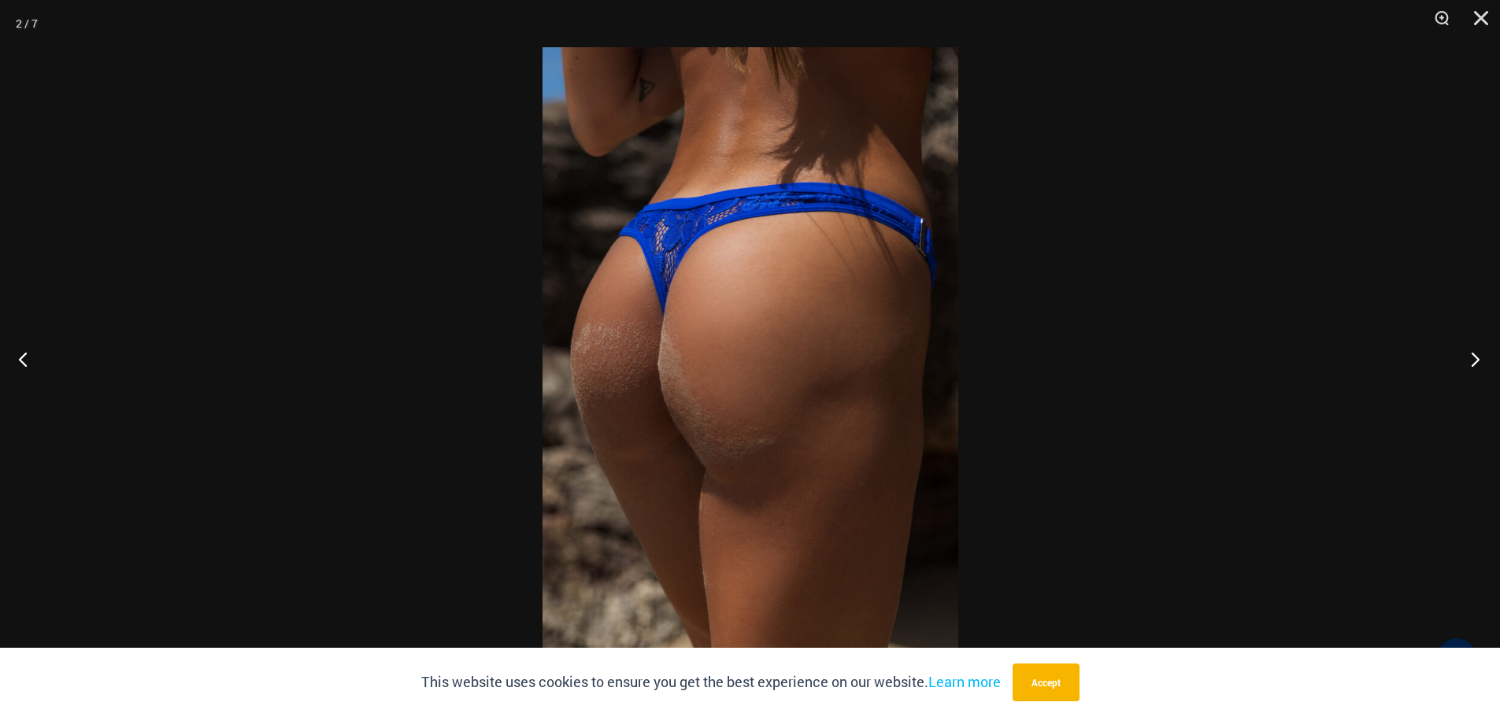
click at [1481, 368] on button "Next" at bounding box center [1470, 359] width 59 height 79
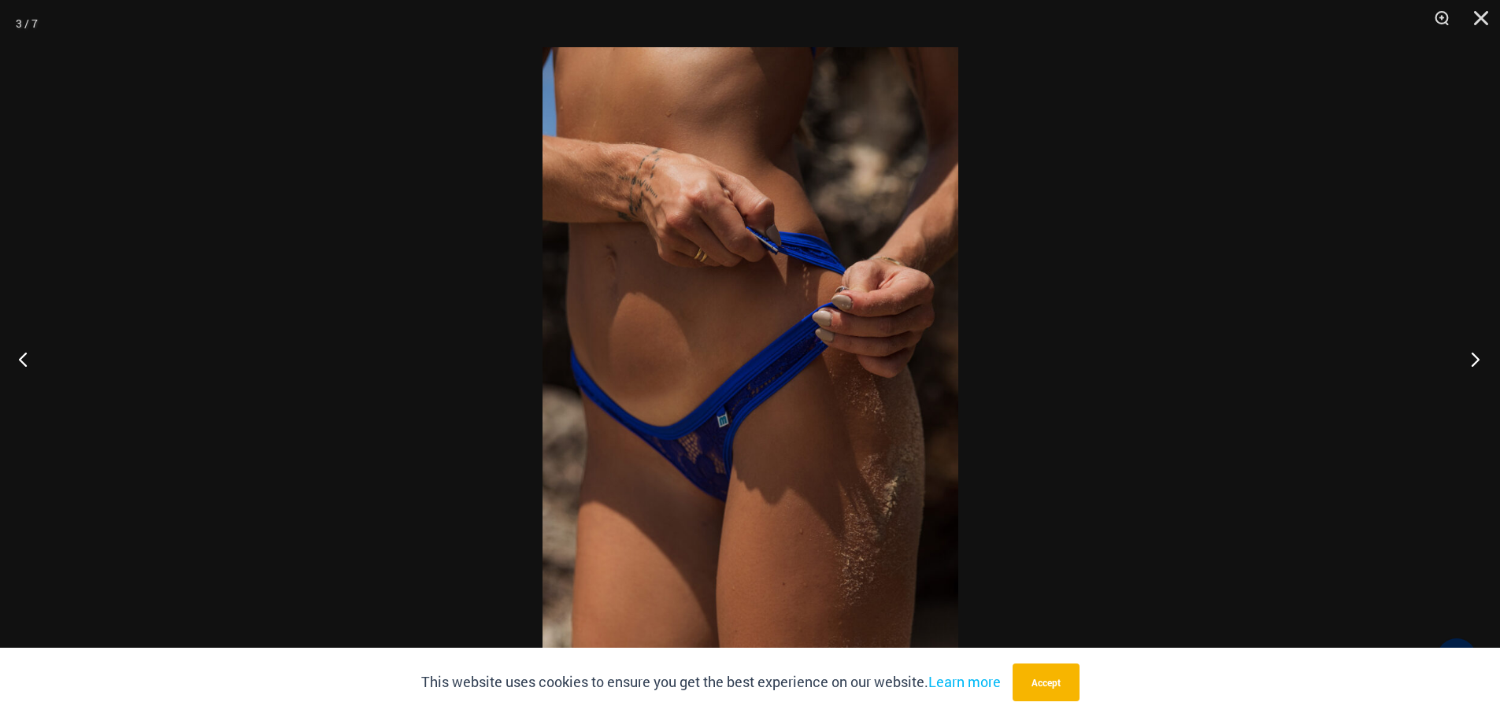
click at [1481, 368] on button "Next" at bounding box center [1470, 359] width 59 height 79
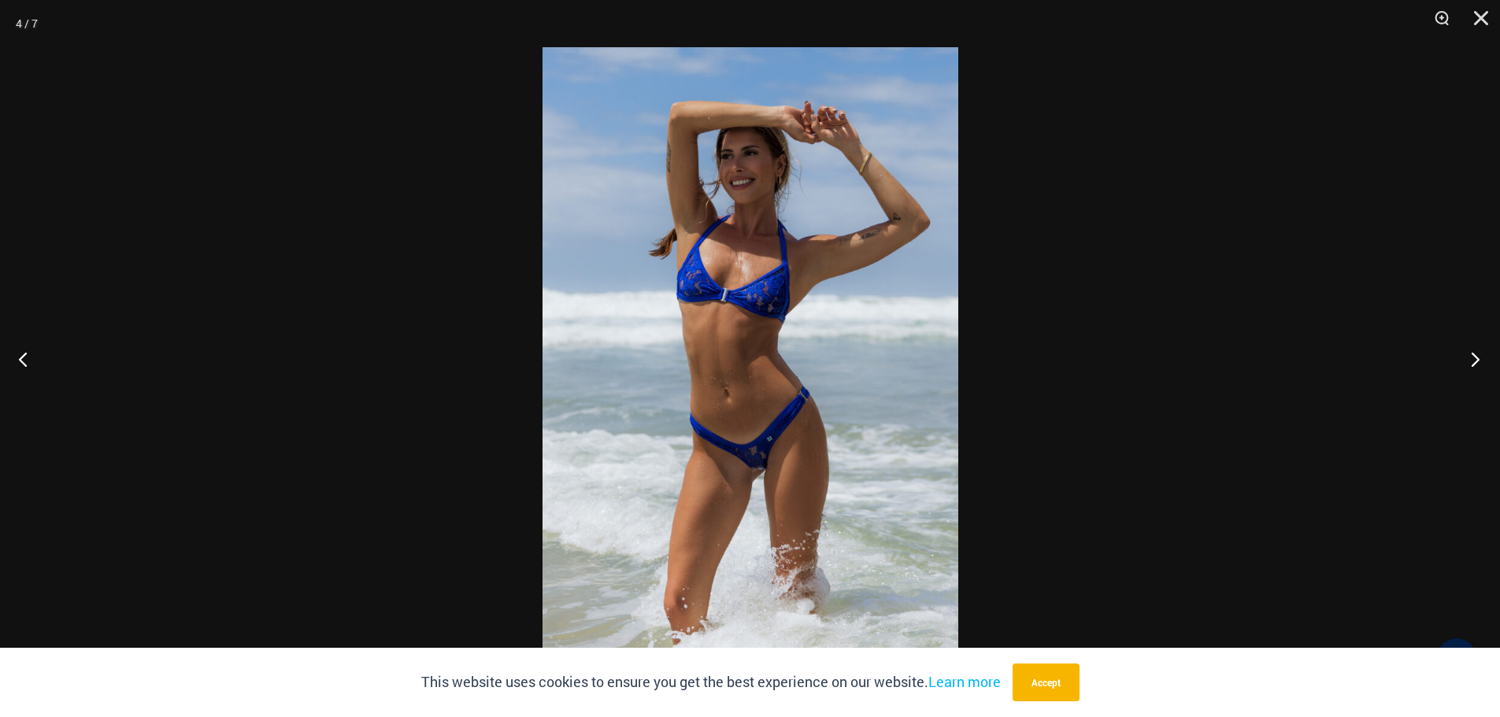
click at [1481, 368] on button "Next" at bounding box center [1470, 359] width 59 height 79
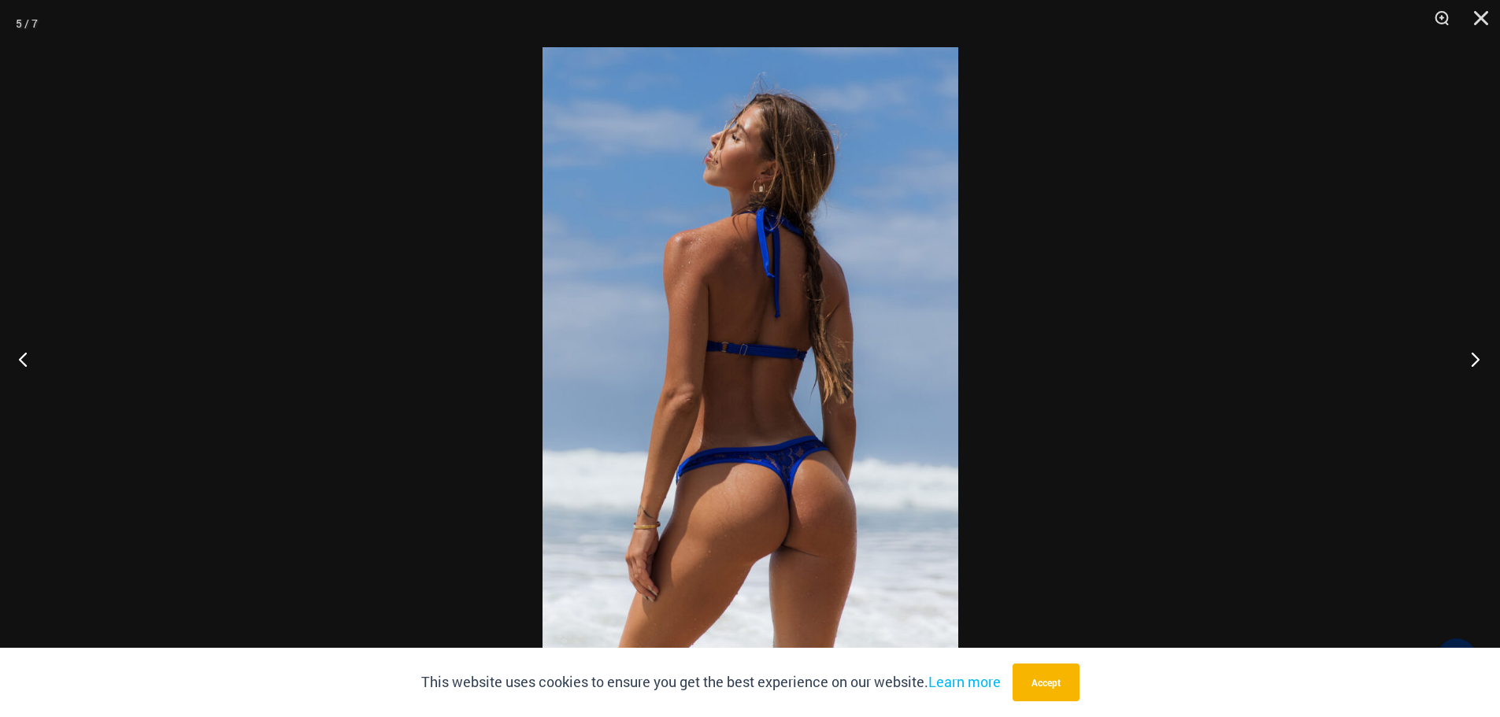
click at [1481, 368] on button "Next" at bounding box center [1470, 359] width 59 height 79
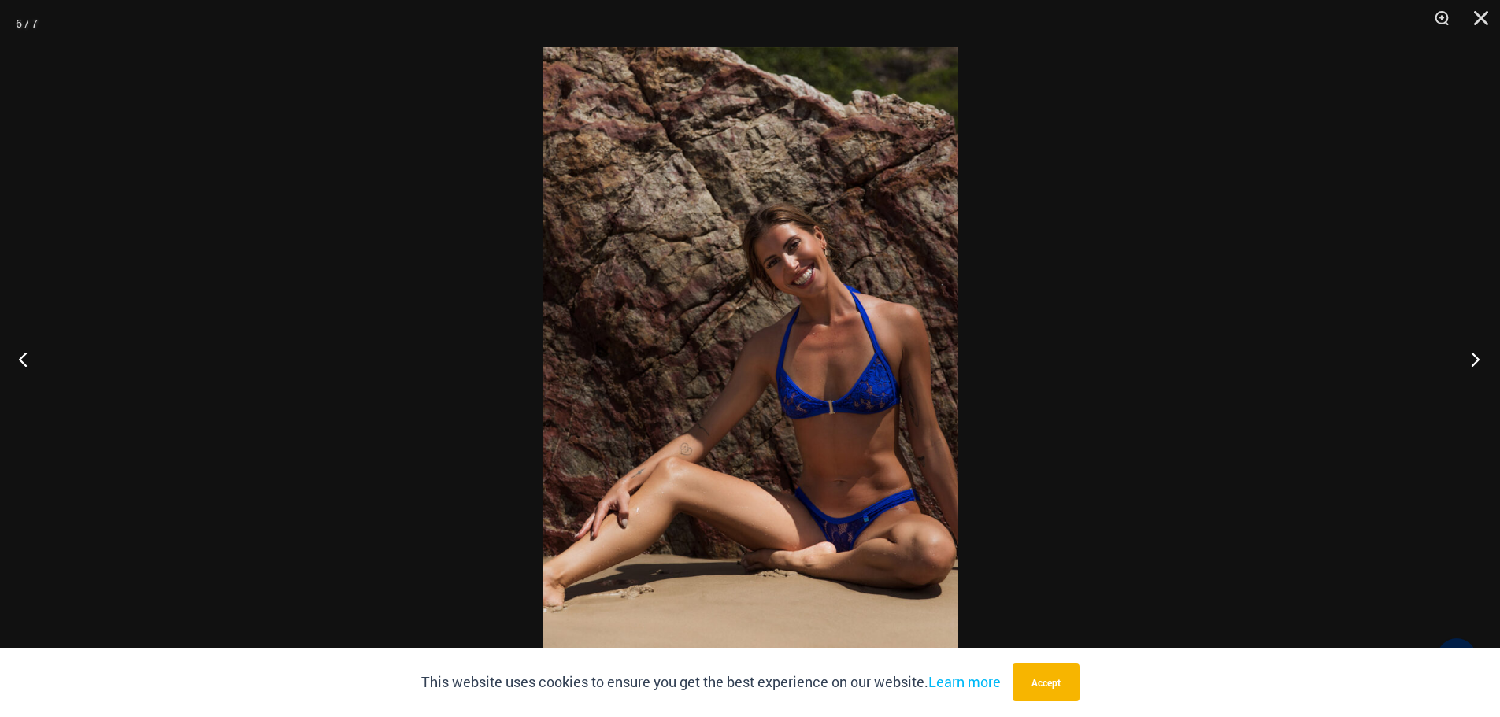
click at [1481, 368] on button "Next" at bounding box center [1470, 359] width 59 height 79
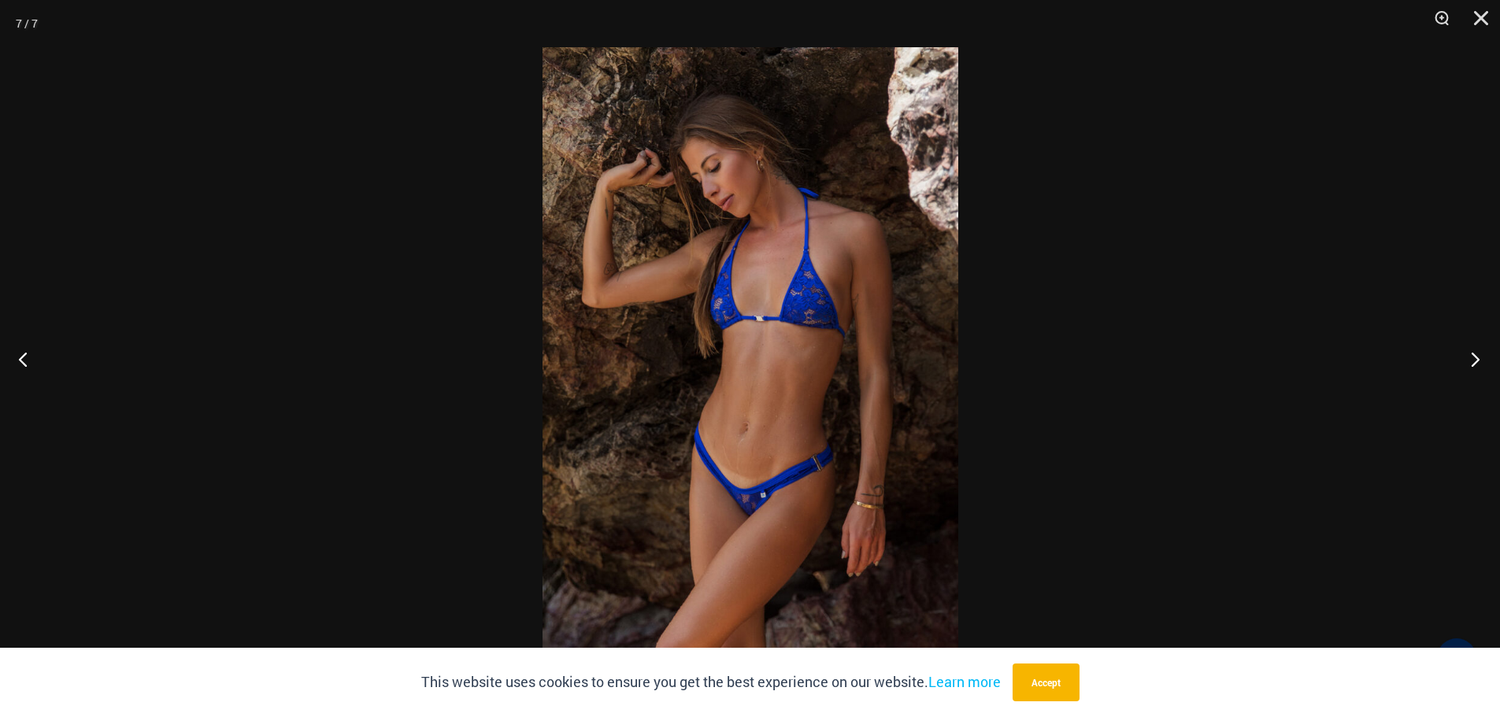
click at [1481, 368] on button "Next" at bounding box center [1470, 359] width 59 height 79
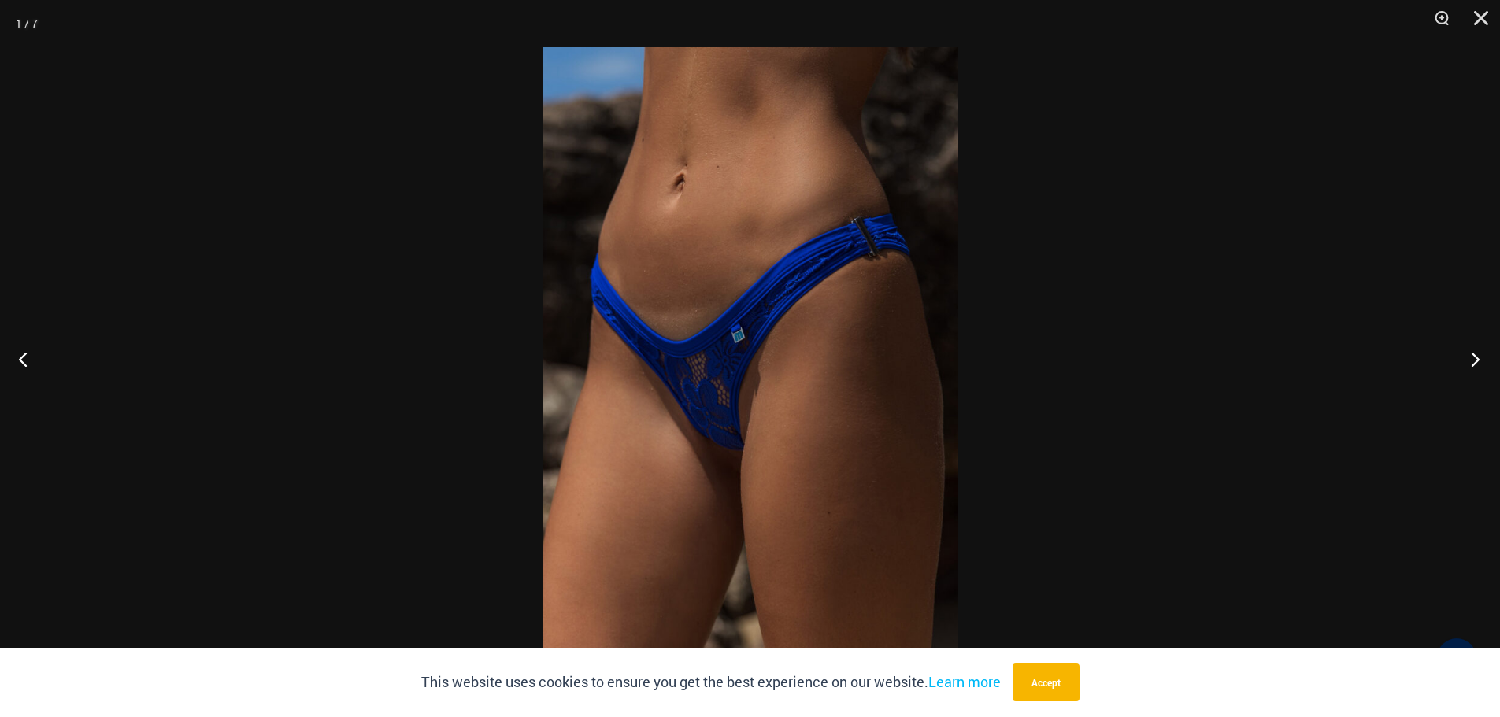
click at [1481, 368] on button "Next" at bounding box center [1470, 359] width 59 height 79
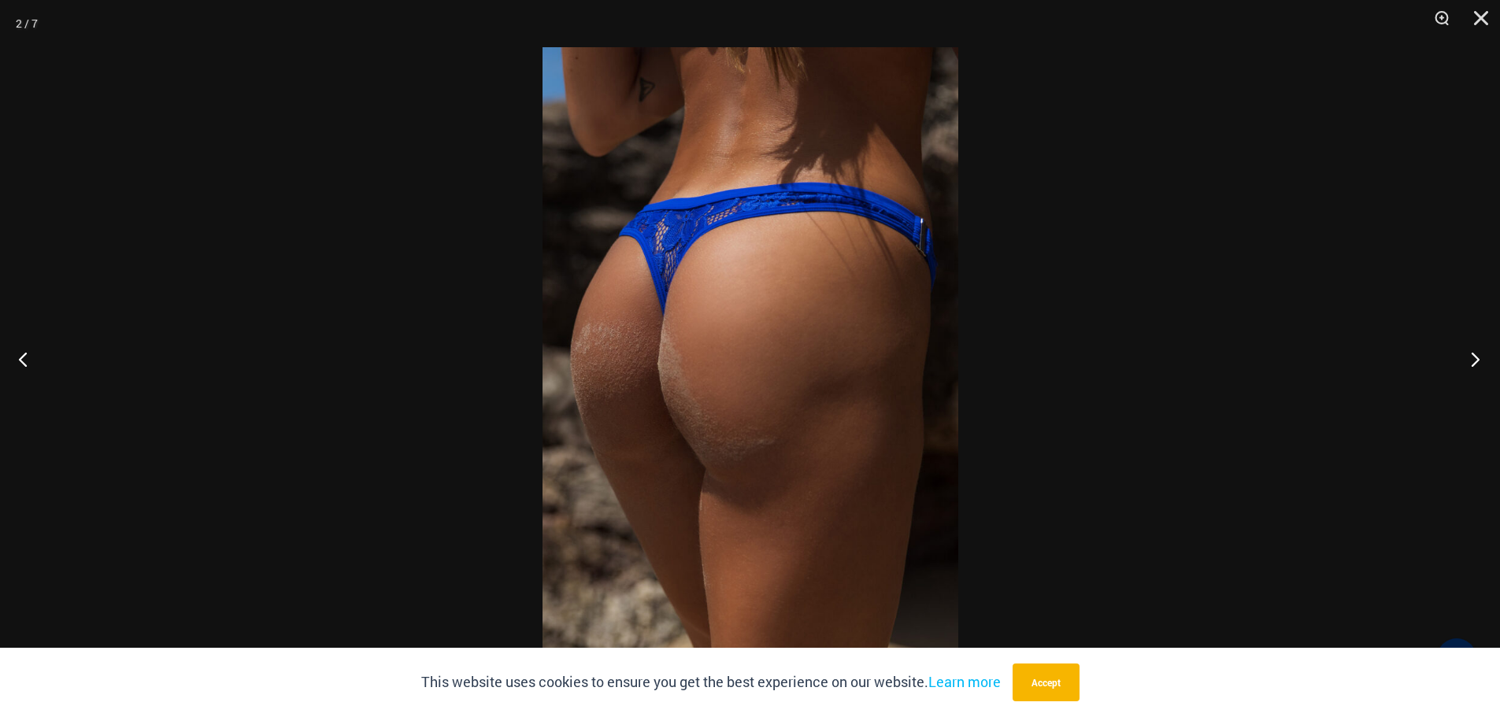
click at [1481, 368] on button "Next" at bounding box center [1470, 359] width 59 height 79
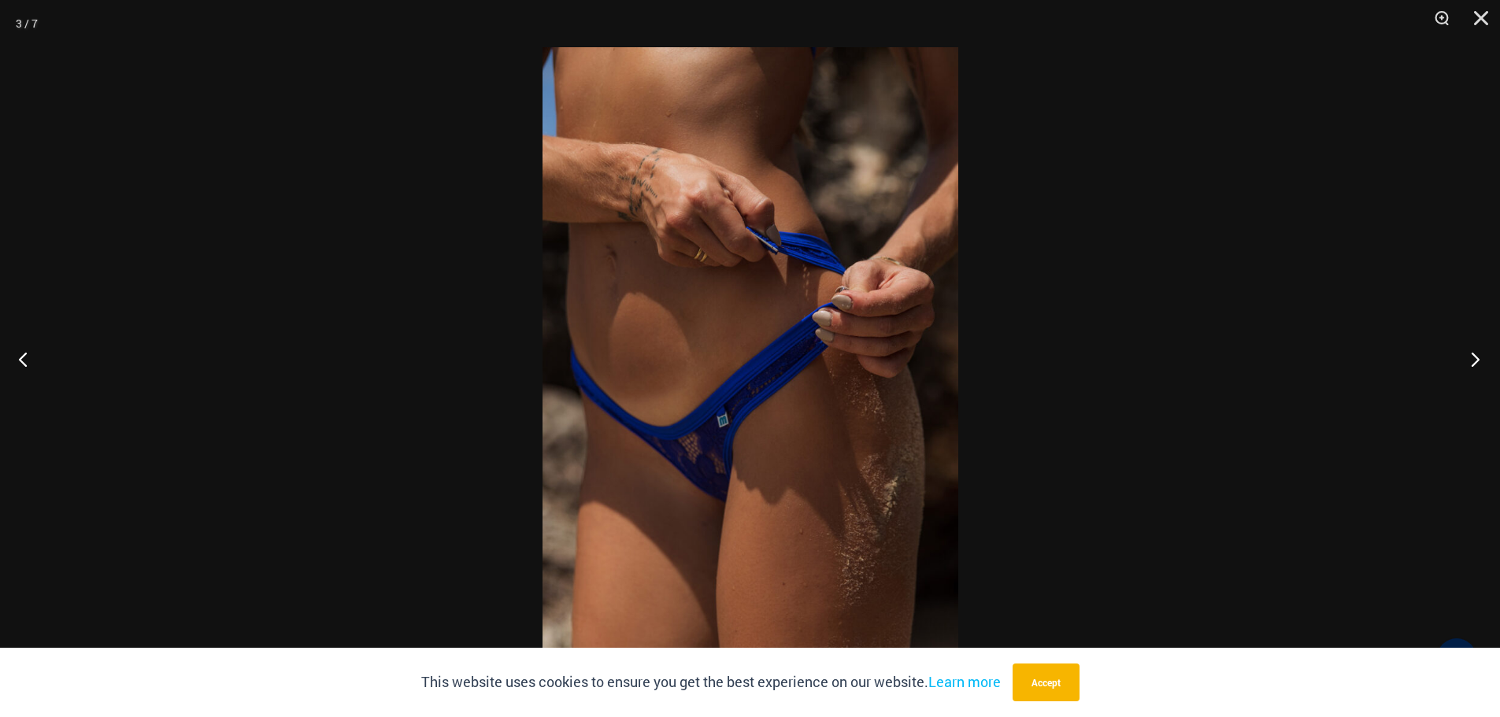
click at [1481, 368] on button "Next" at bounding box center [1470, 359] width 59 height 79
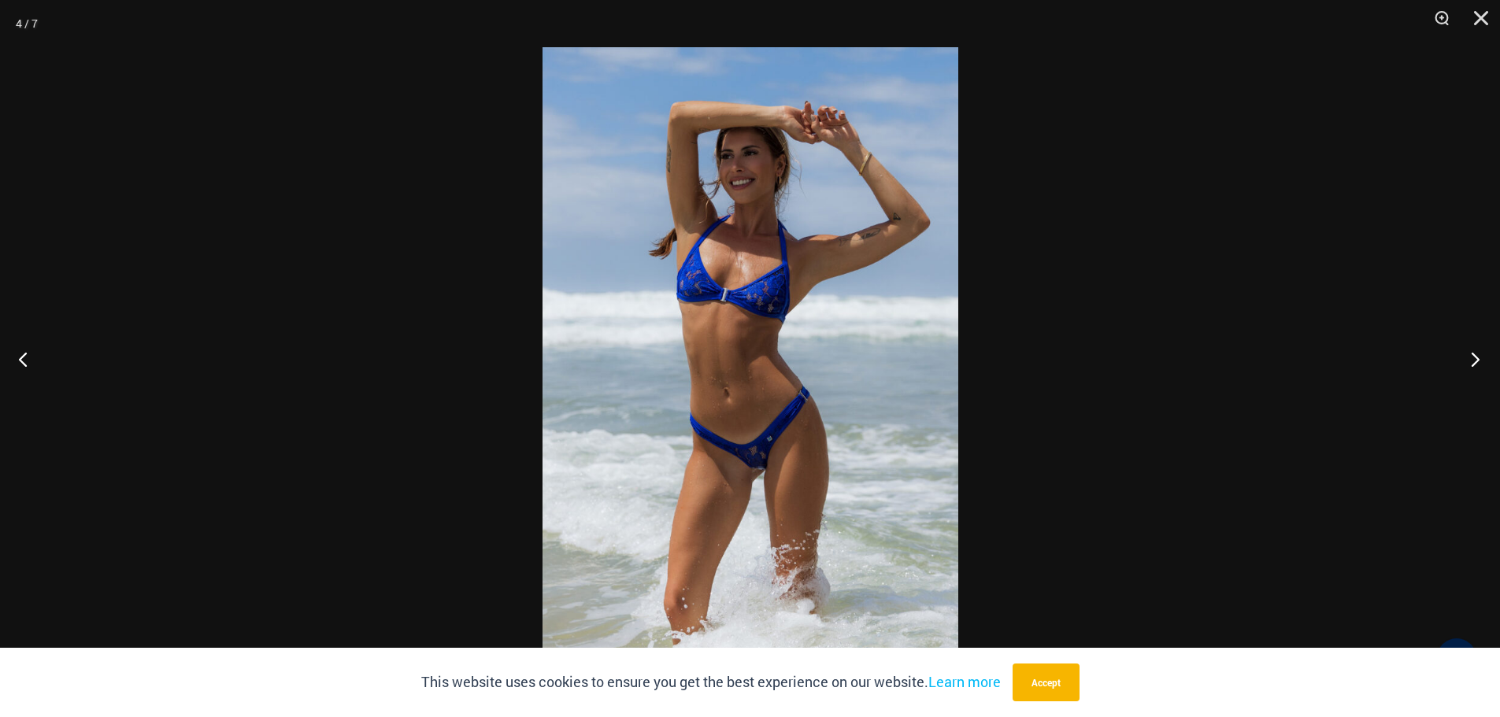
click at [1481, 368] on button "Next" at bounding box center [1470, 359] width 59 height 79
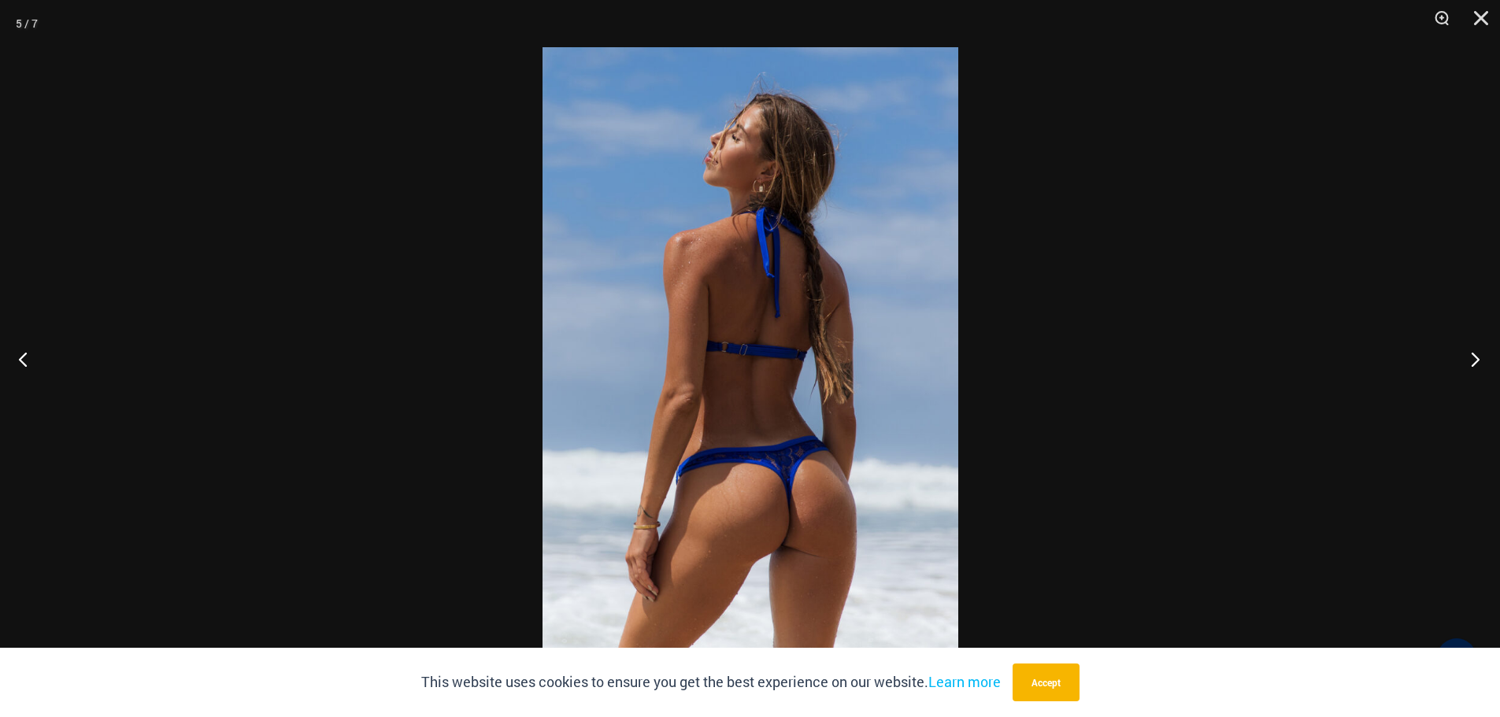
click at [1480, 372] on button "Next" at bounding box center [1470, 359] width 59 height 79
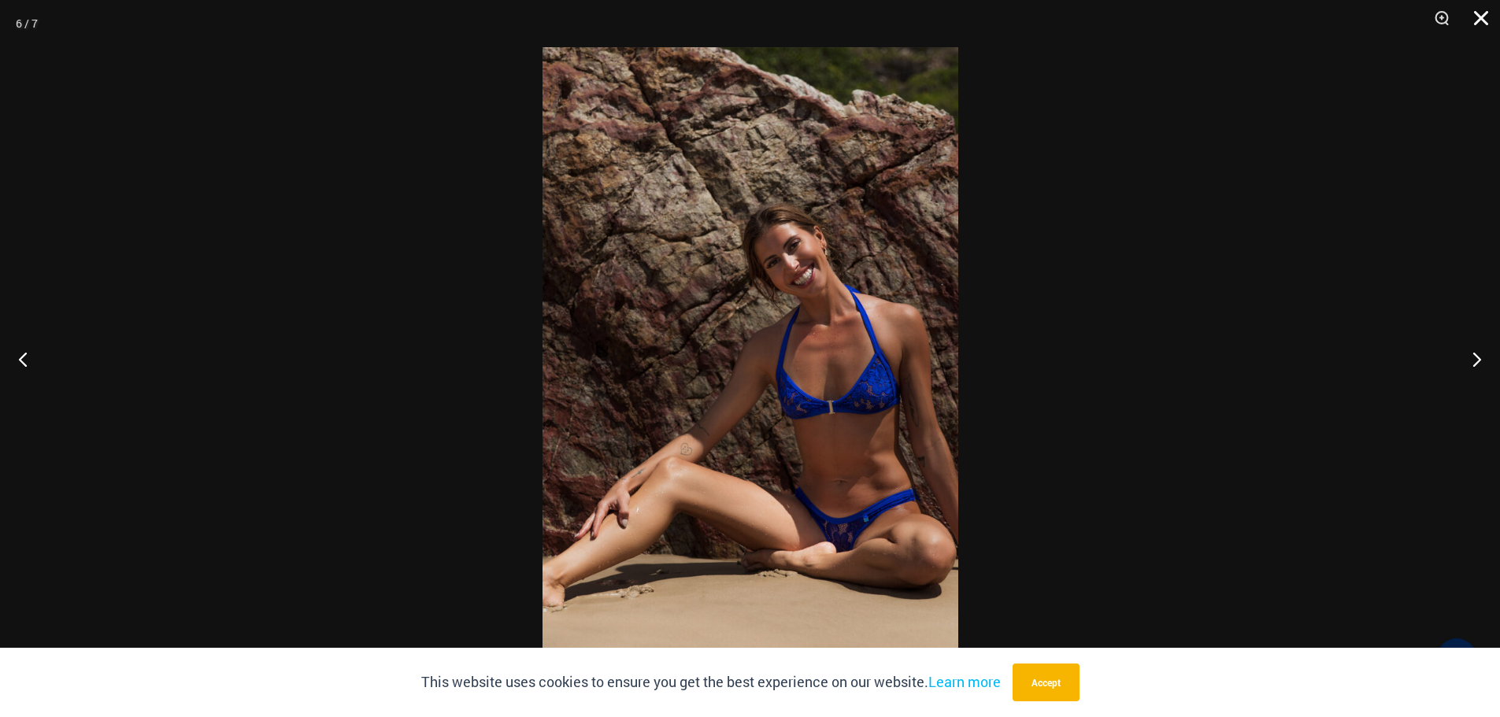
click at [1478, 13] on button "Close" at bounding box center [1475, 23] width 39 height 47
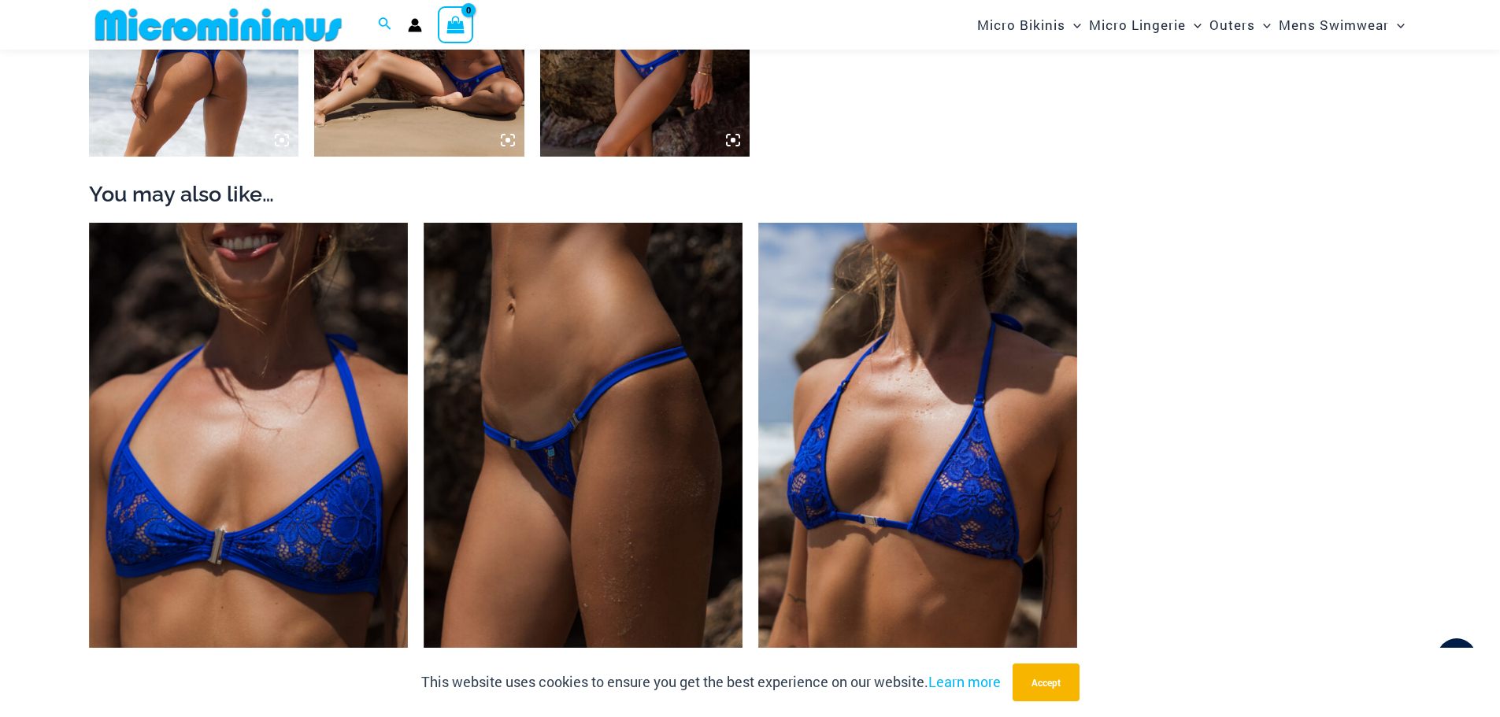
scroll to position [1719, 0]
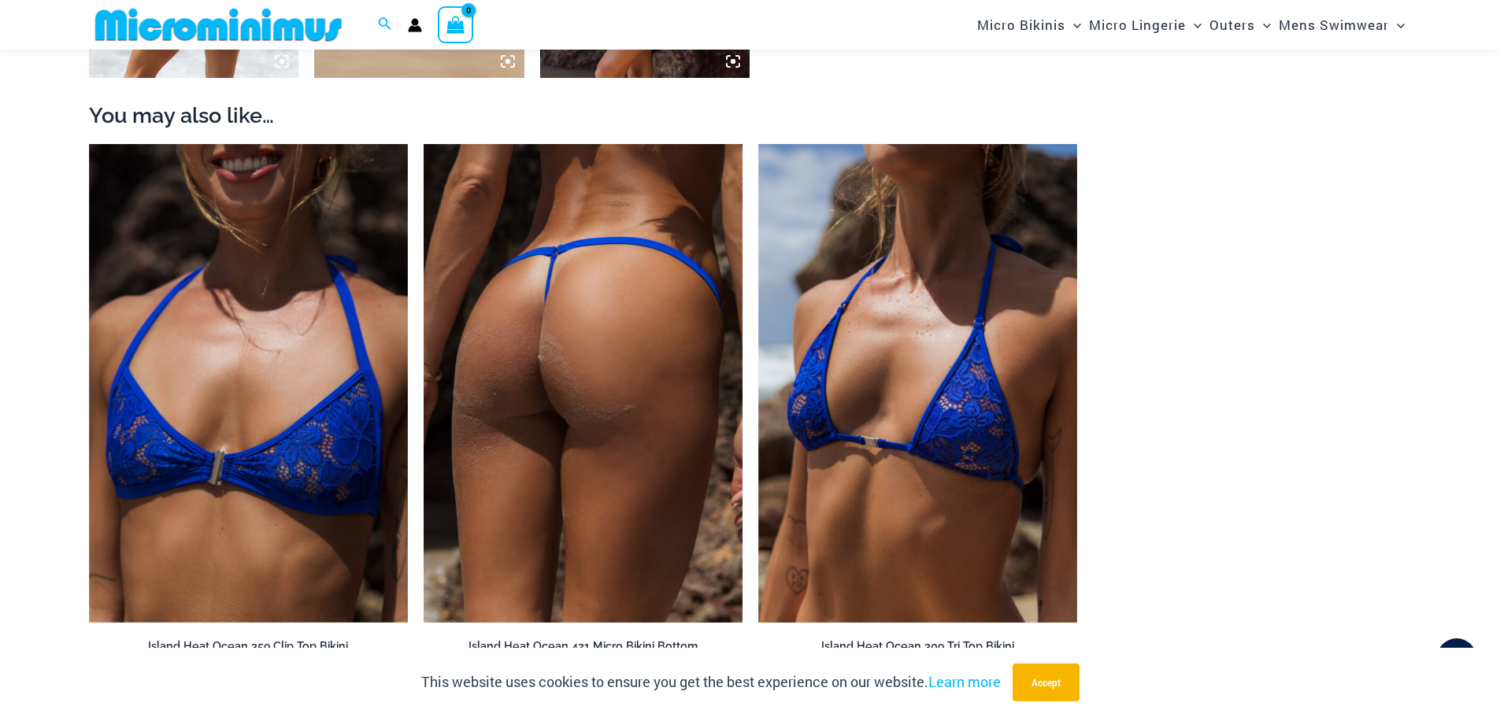
click at [595, 353] on img at bounding box center [583, 383] width 319 height 479
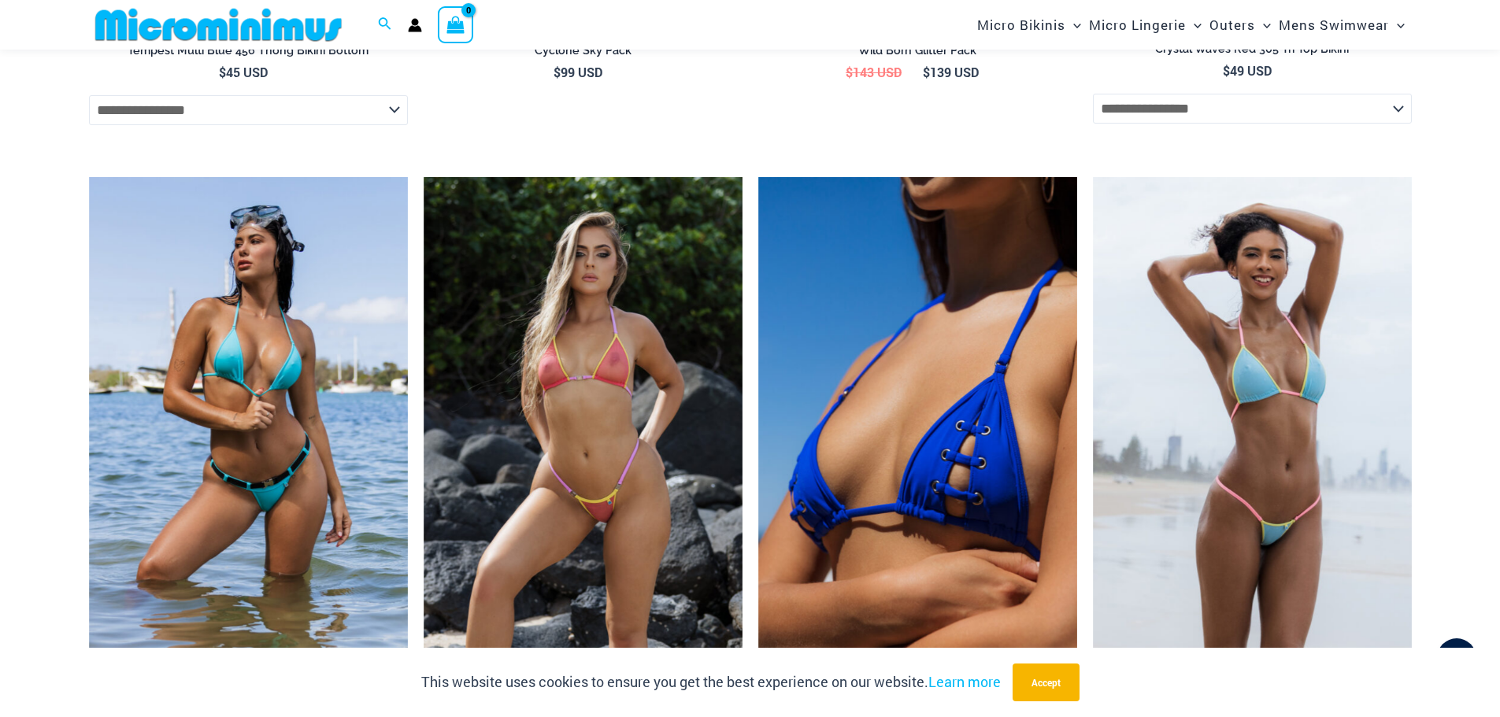
scroll to position [3688, 0]
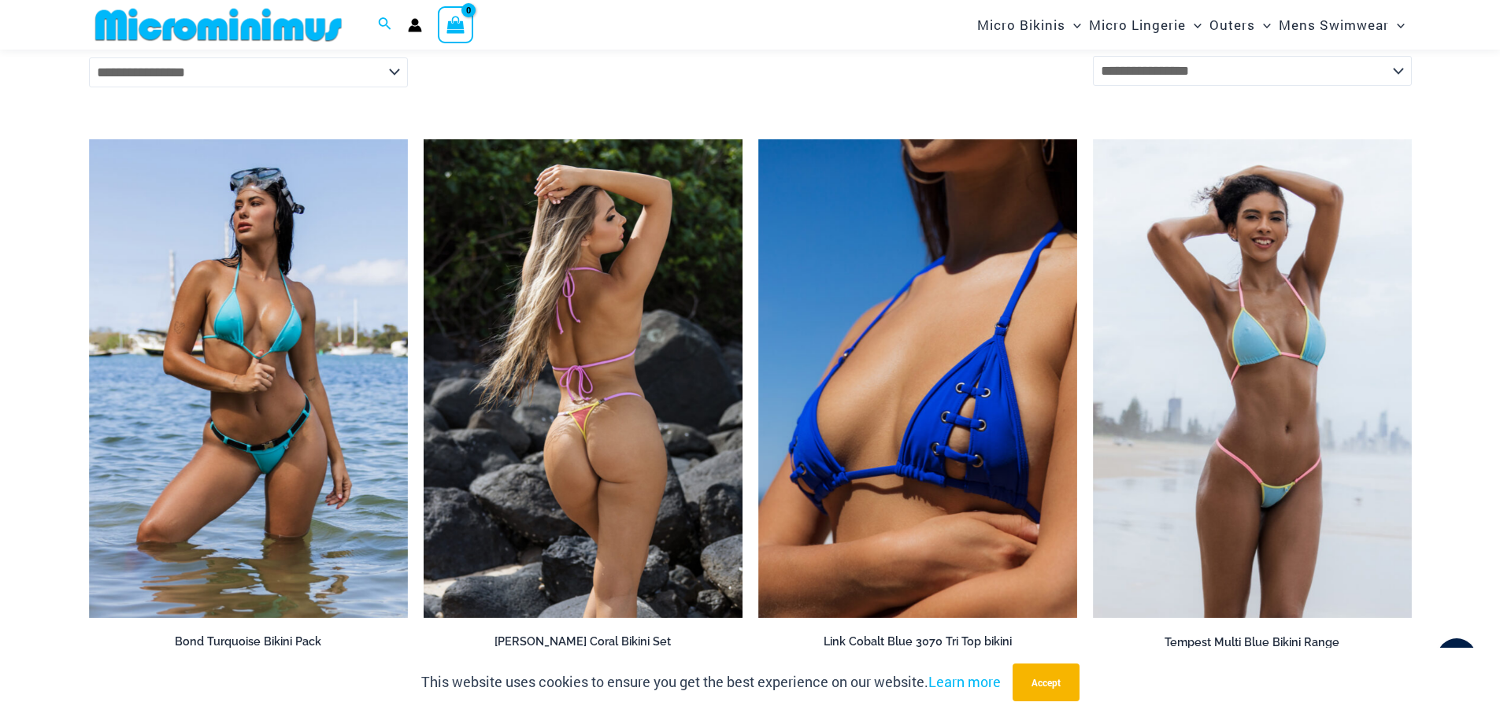
click at [569, 376] on img at bounding box center [583, 378] width 319 height 479
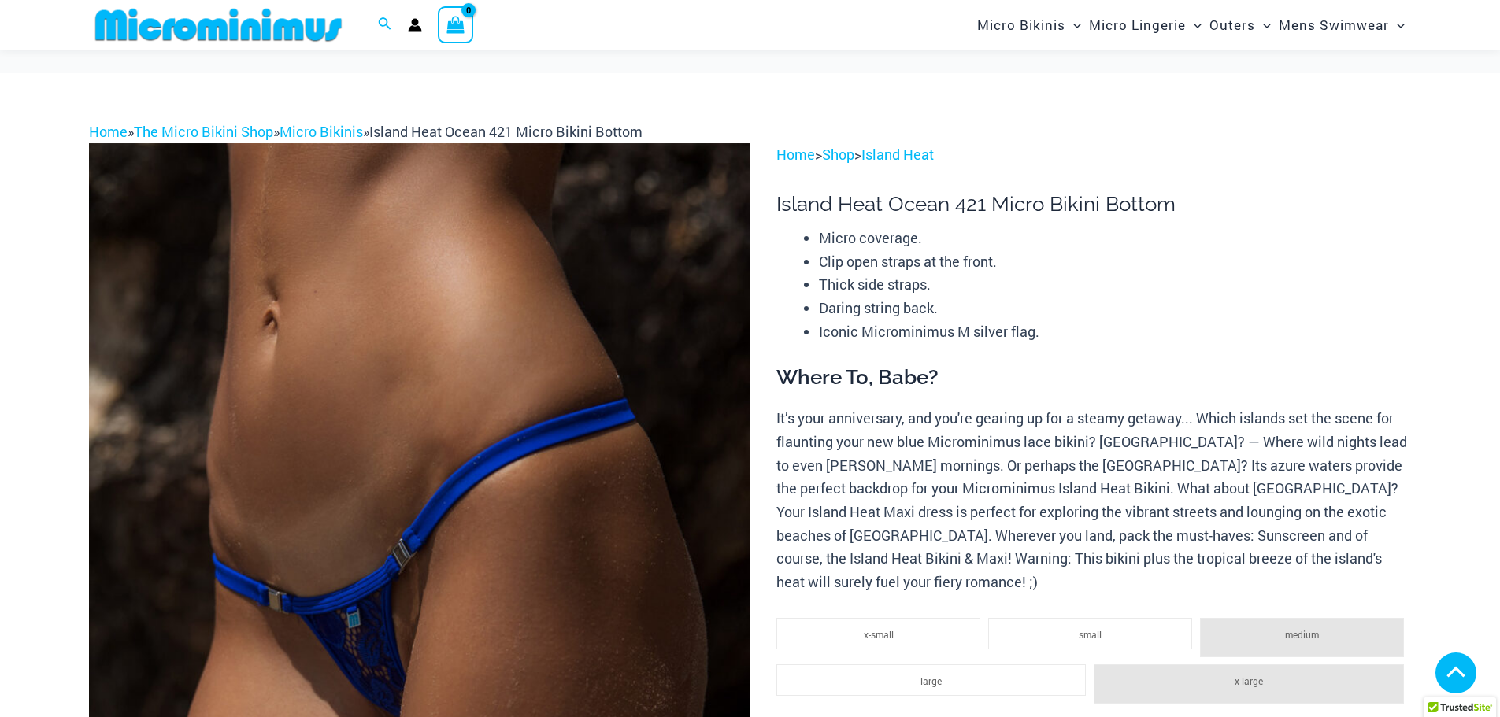
scroll to position [394, 0]
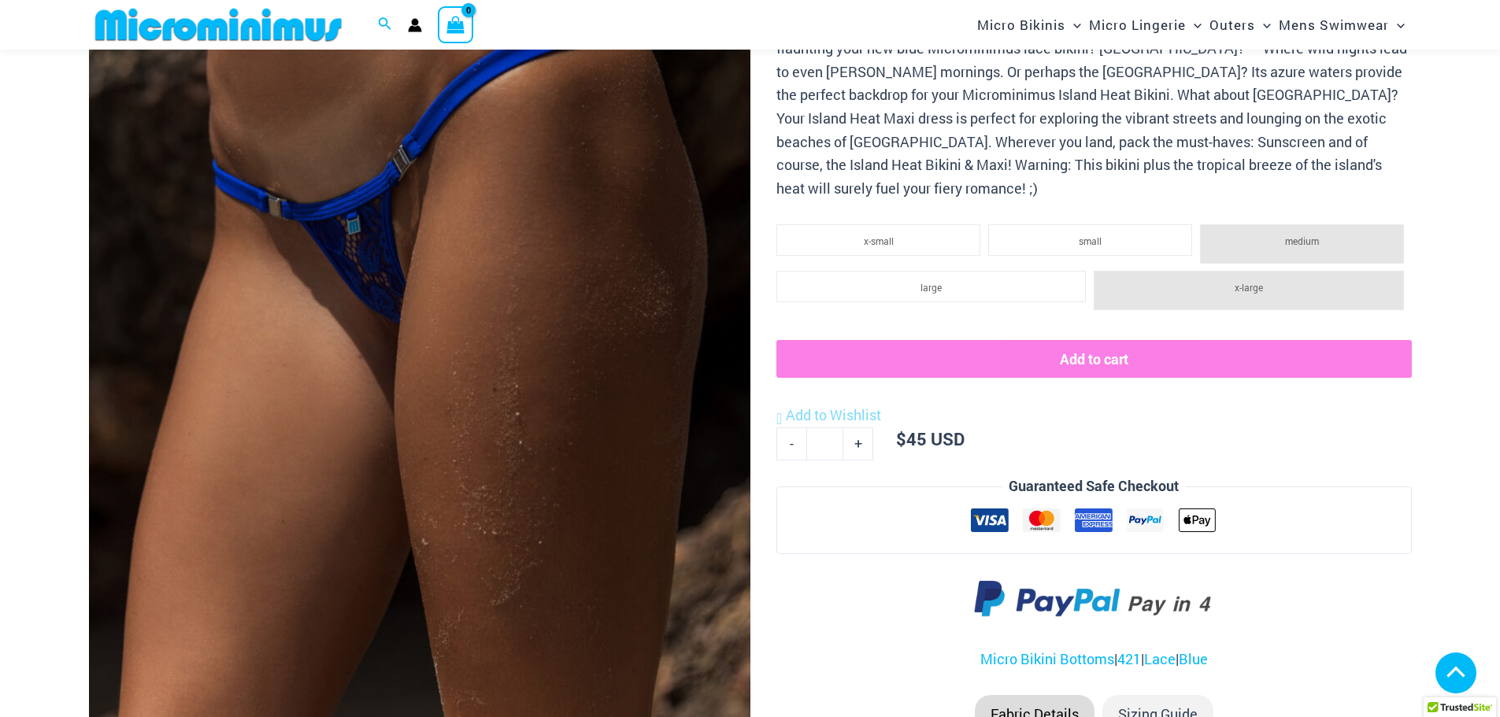
click at [525, 321] on img at bounding box center [420, 246] width 662 height 992
click at [377, 239] on img at bounding box center [420, 246] width 662 height 992
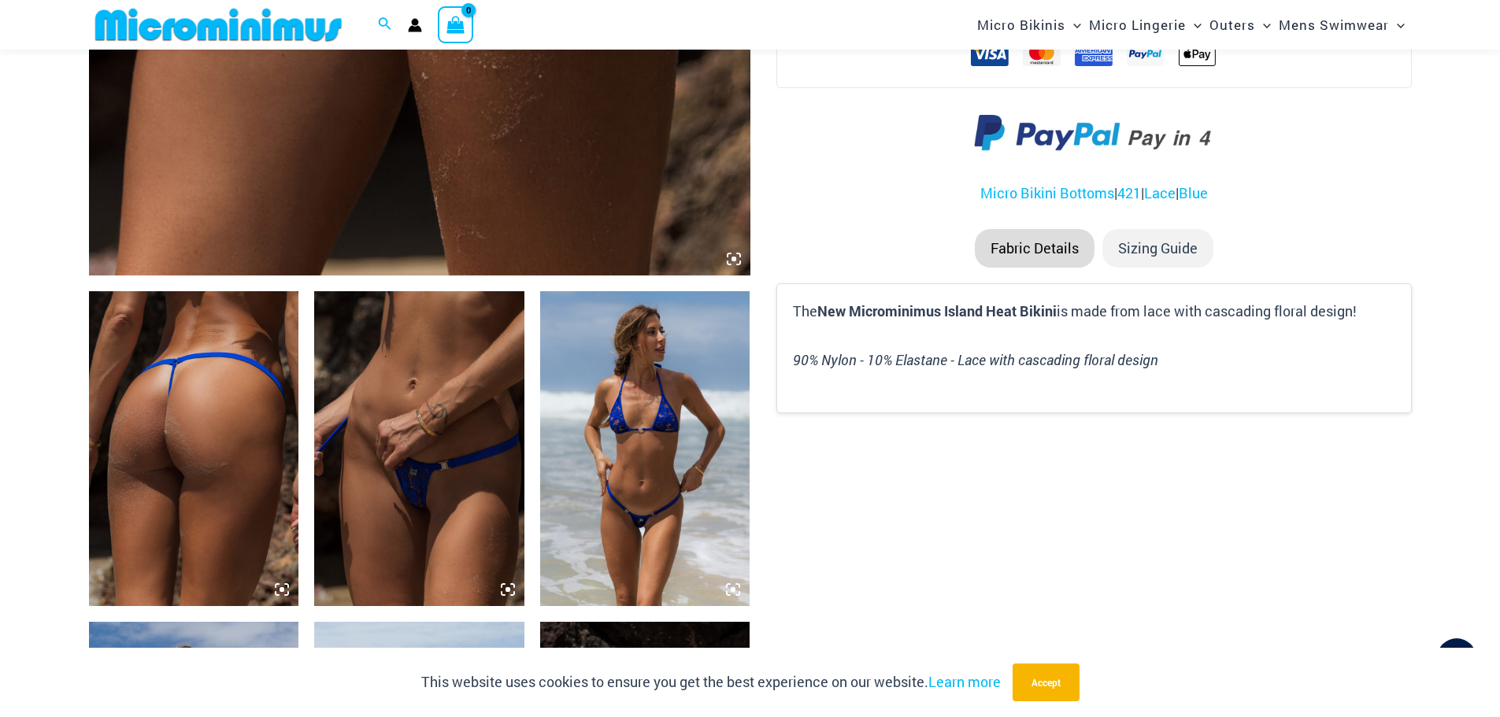
scroll to position [866, 0]
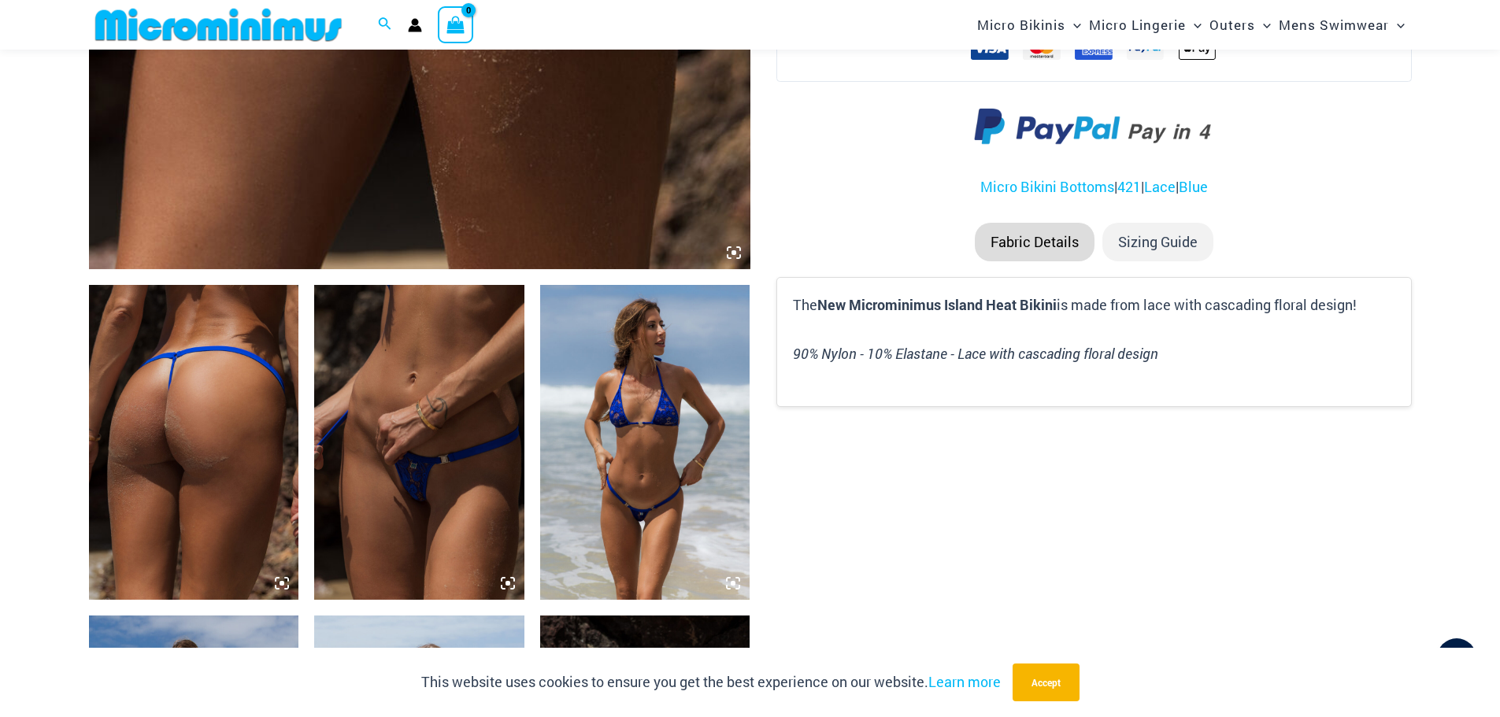
click at [202, 423] on img at bounding box center [194, 442] width 210 height 315
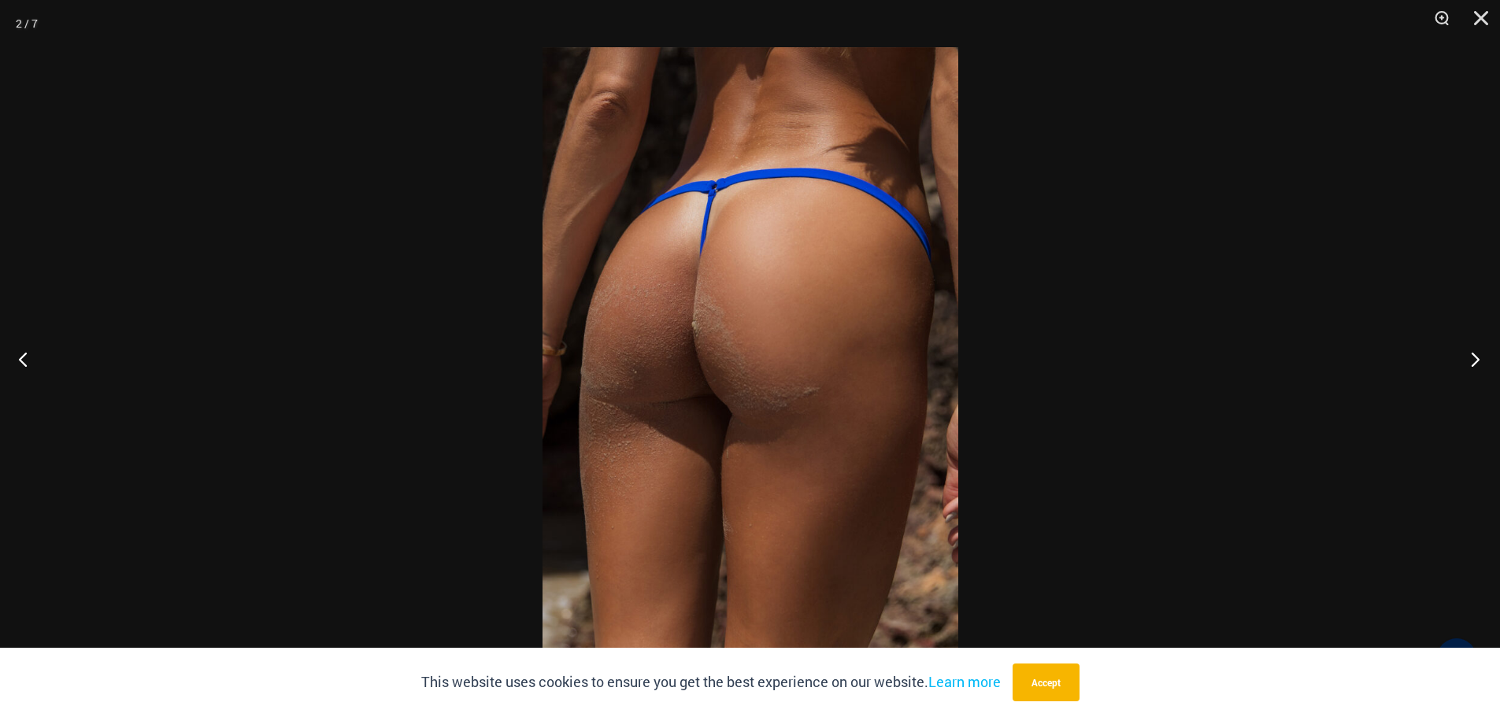
click at [1477, 352] on button "Next" at bounding box center [1470, 359] width 59 height 79
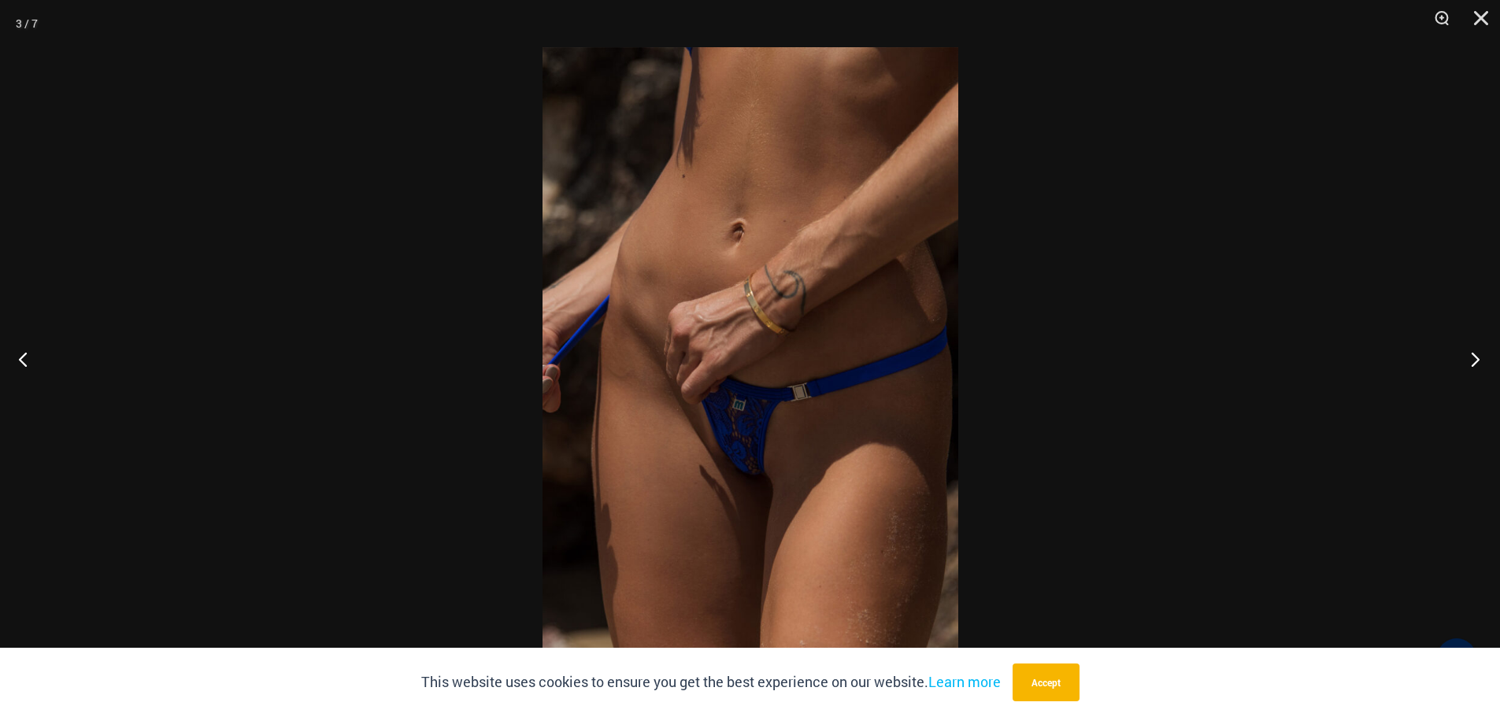
click at [1477, 352] on button "Next" at bounding box center [1470, 359] width 59 height 79
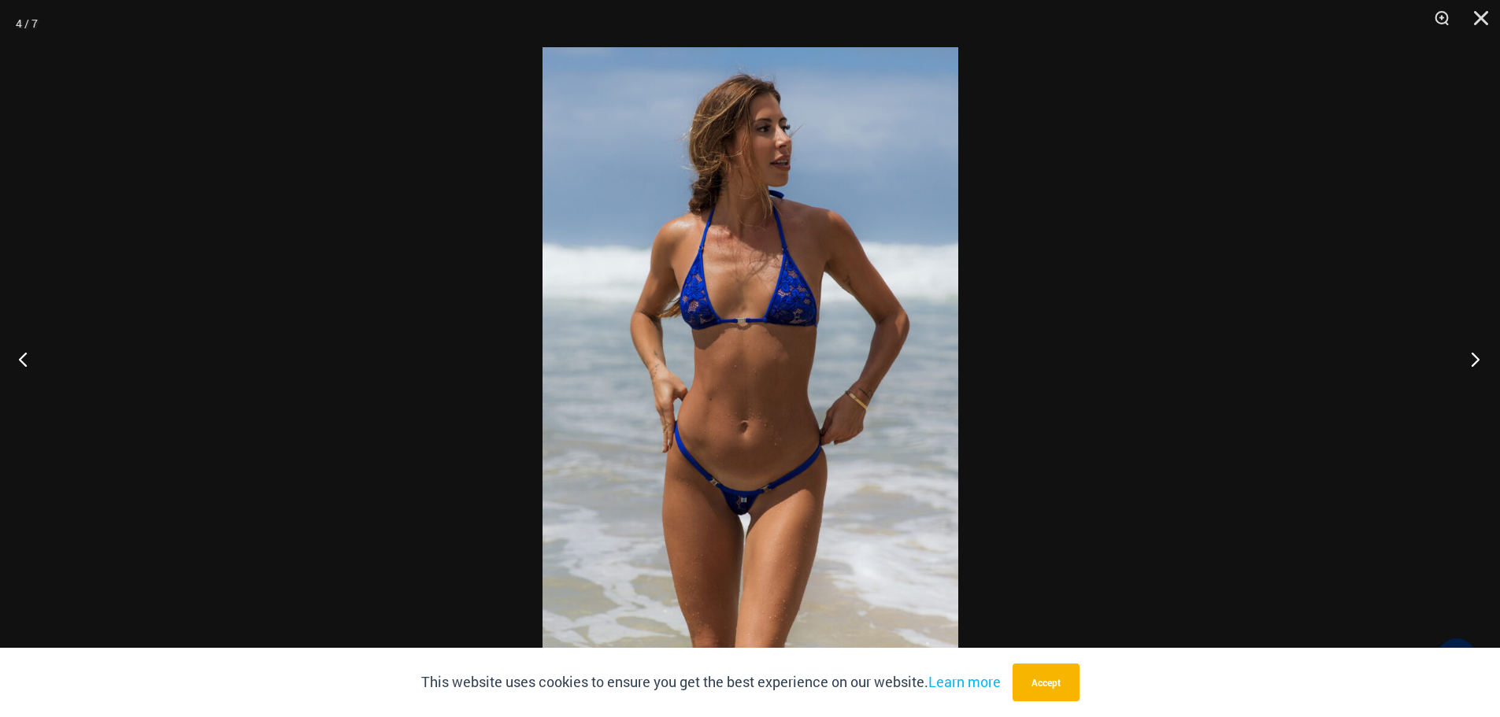
click at [1473, 352] on button "Next" at bounding box center [1470, 359] width 59 height 79
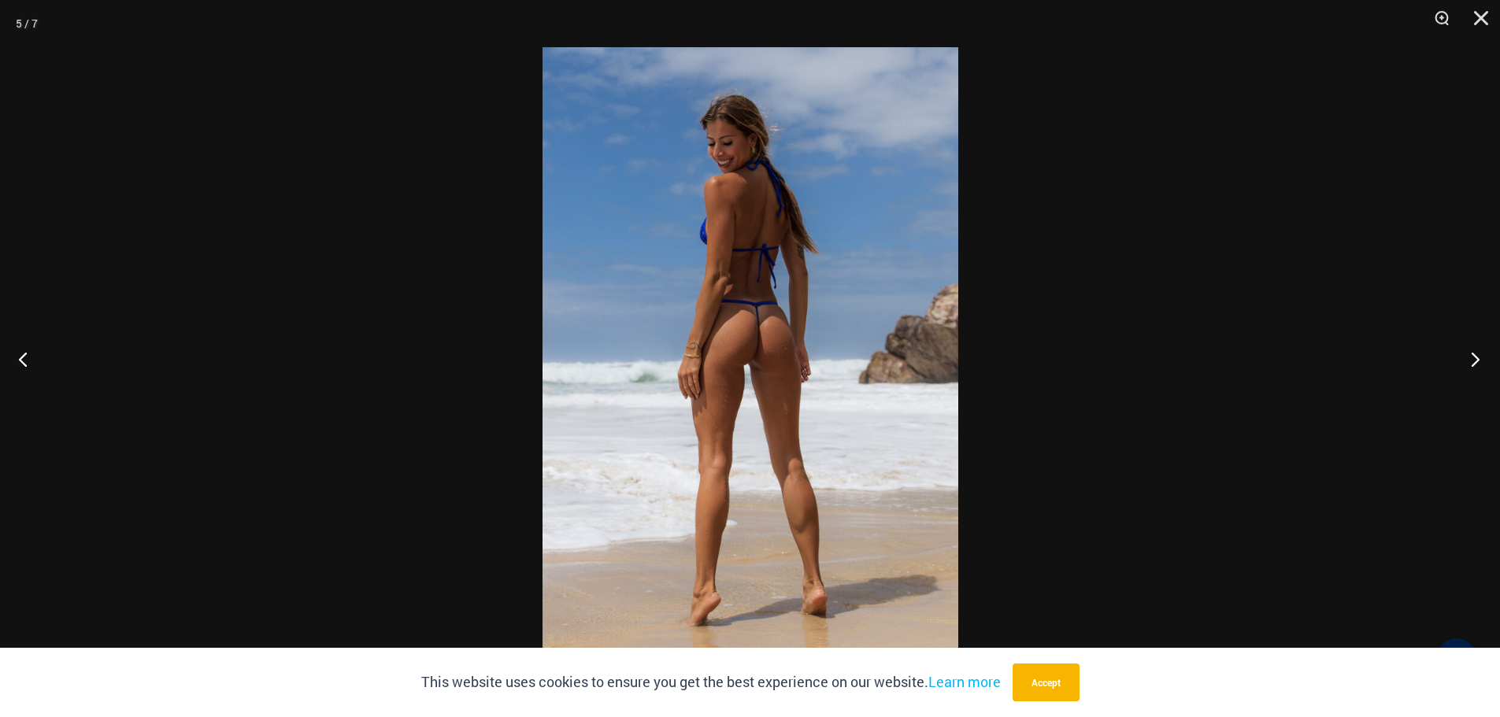
click at [1471, 352] on button "Next" at bounding box center [1470, 359] width 59 height 79
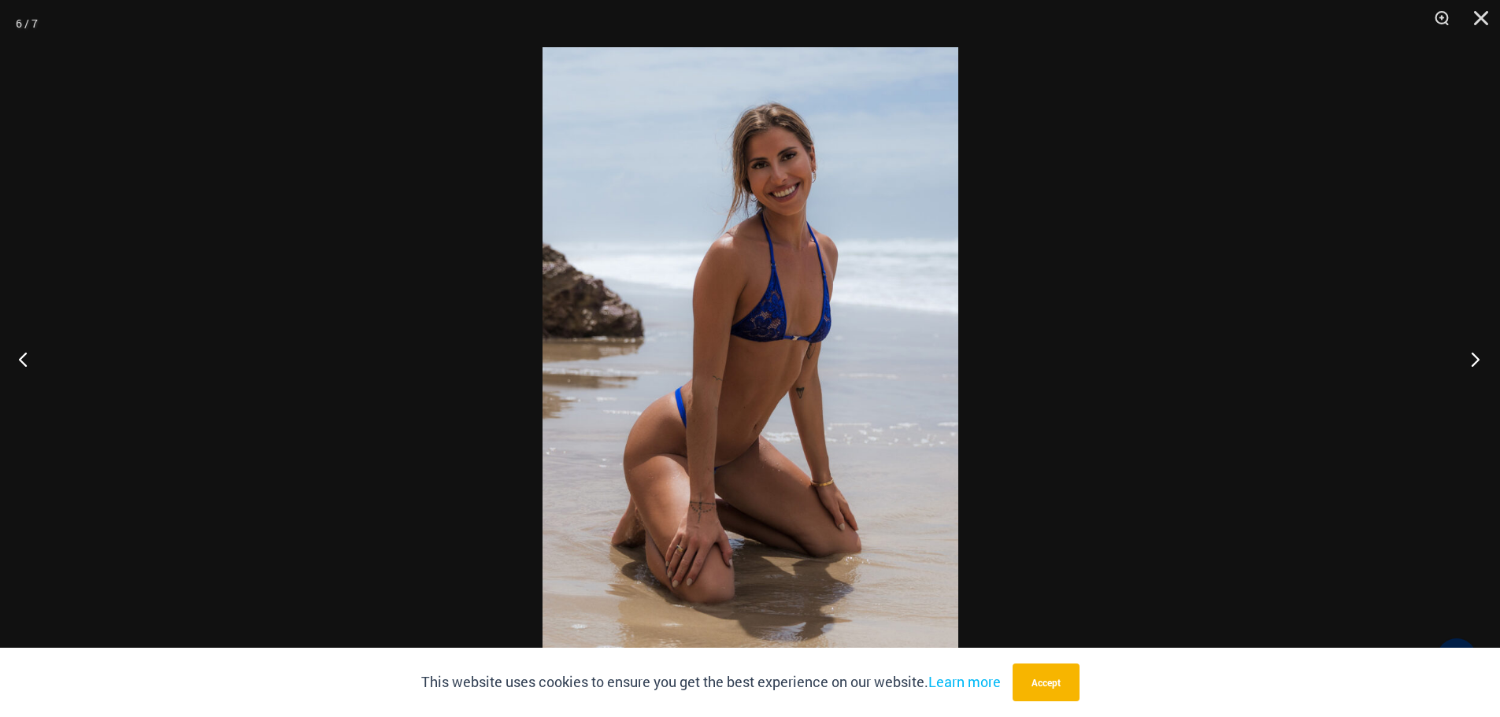
click at [1471, 352] on button "Next" at bounding box center [1470, 359] width 59 height 79
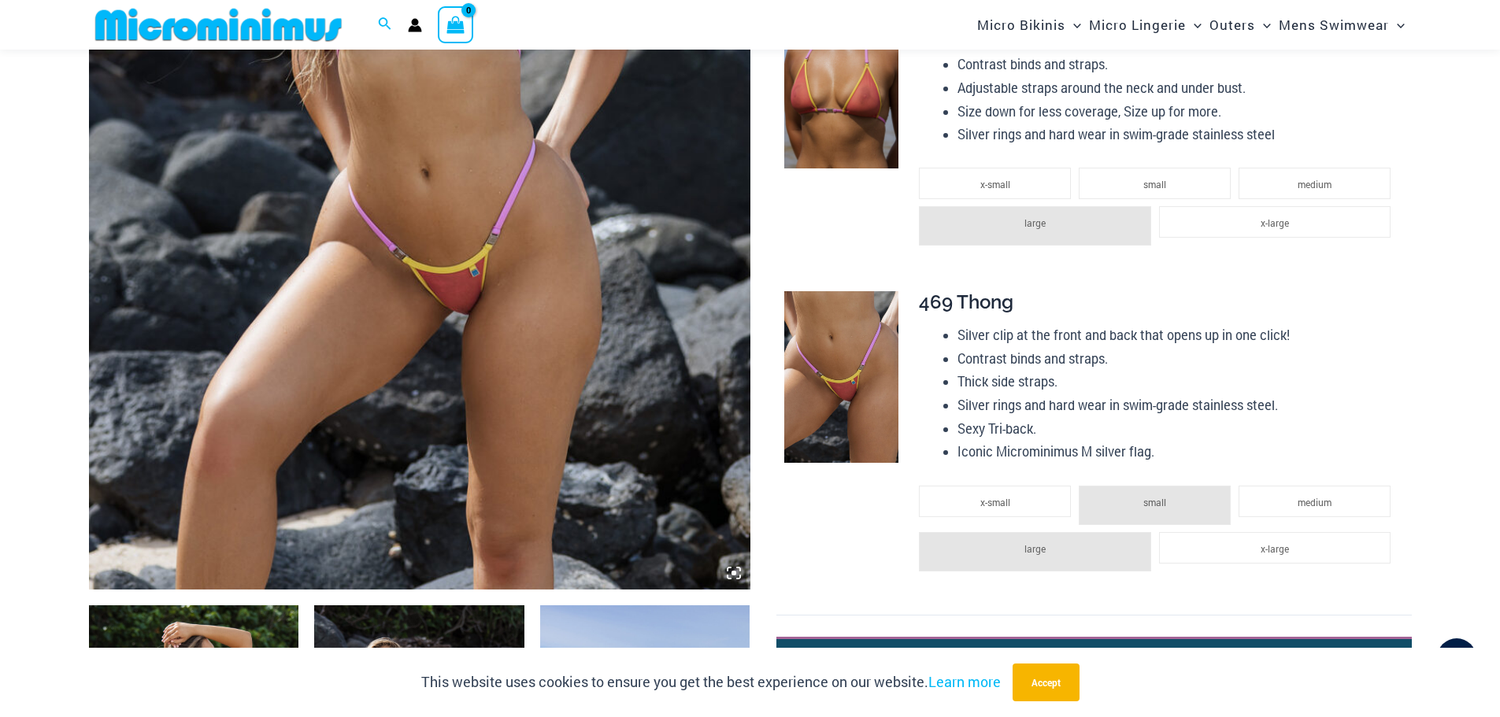
scroll to position [775, 0]
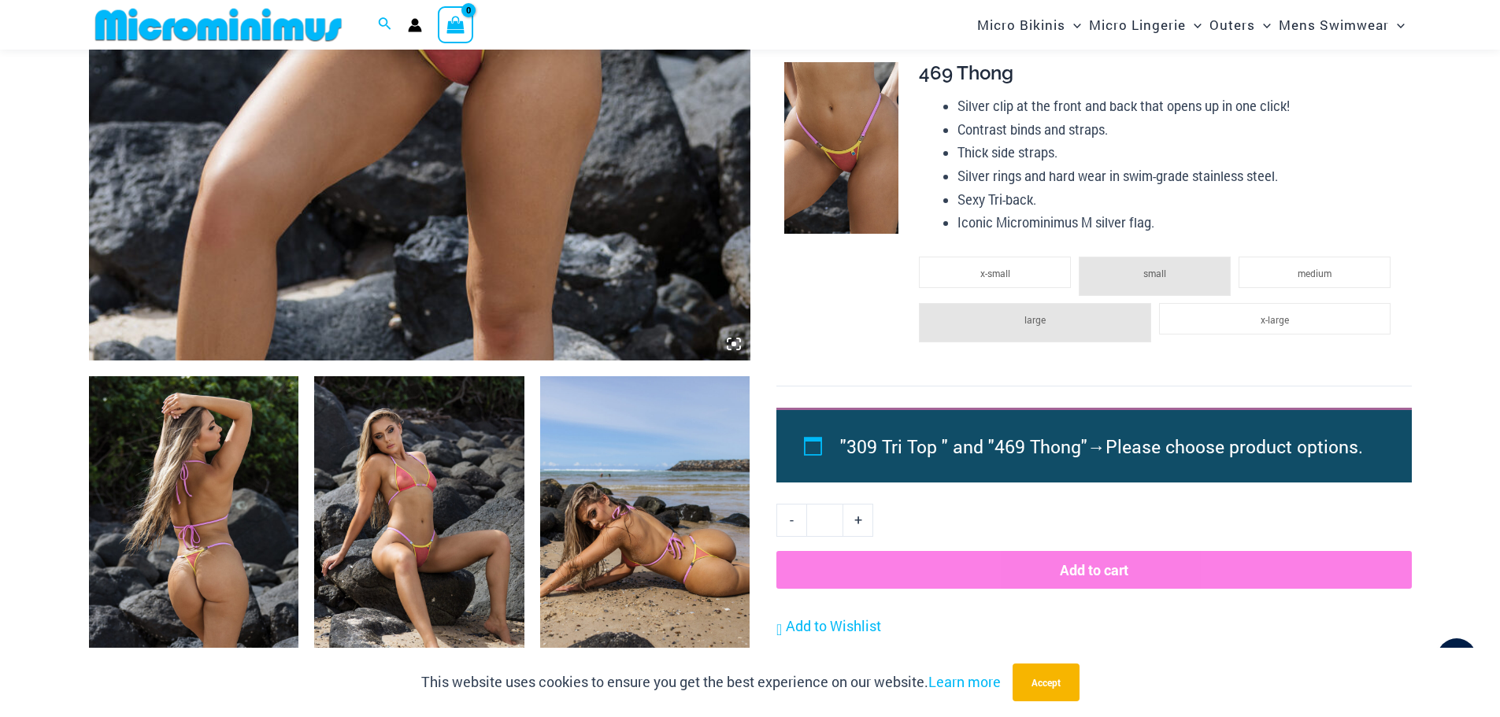
click at [195, 491] on img at bounding box center [194, 533] width 210 height 315
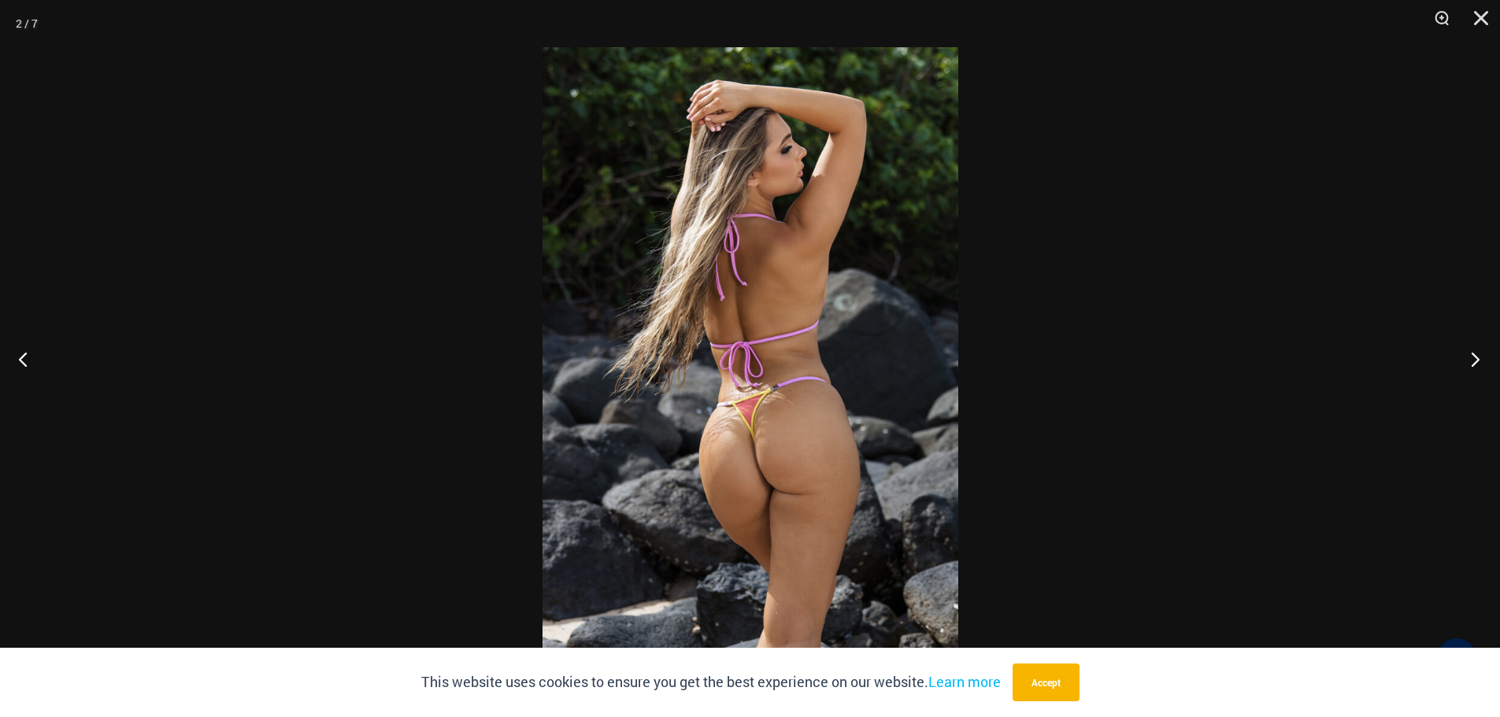
click at [1482, 359] on button "Next" at bounding box center [1470, 359] width 59 height 79
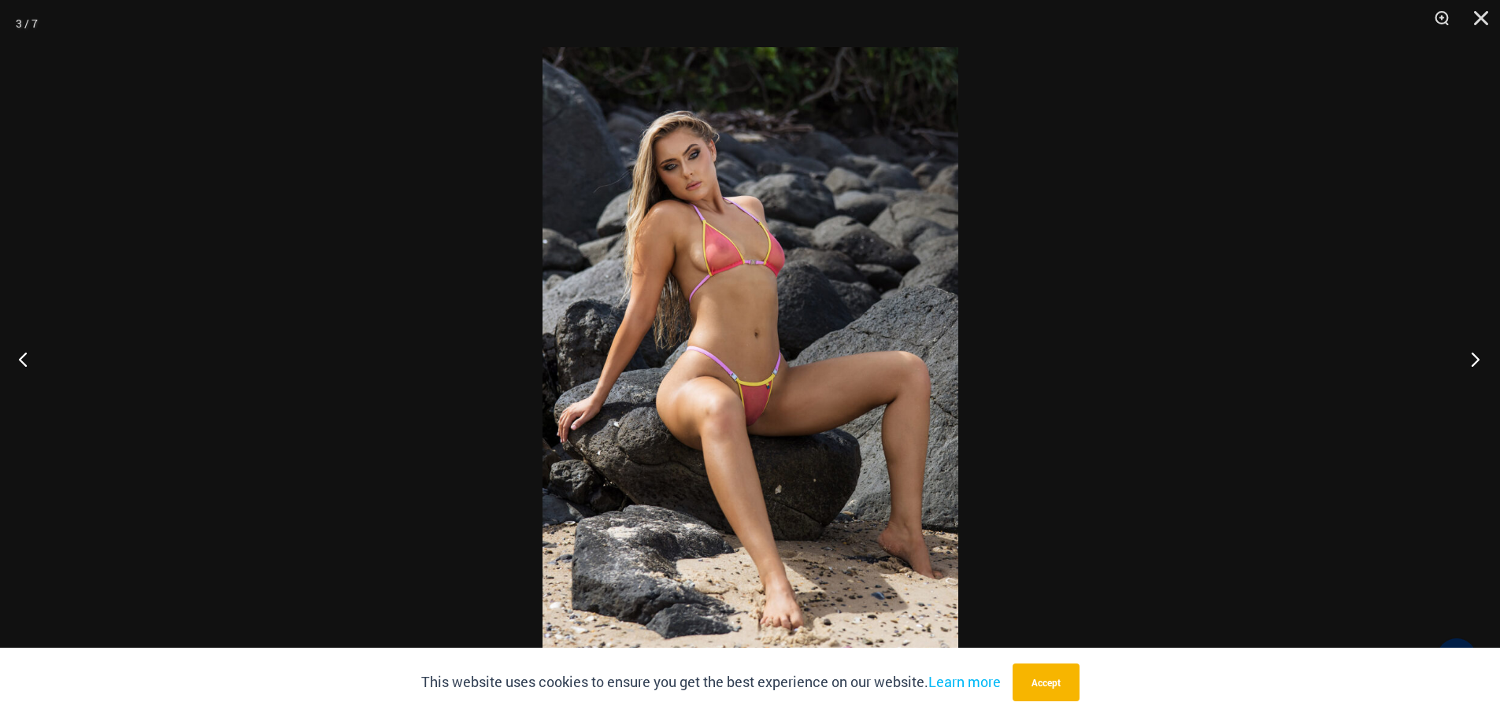
click at [1482, 359] on button "Next" at bounding box center [1470, 359] width 59 height 79
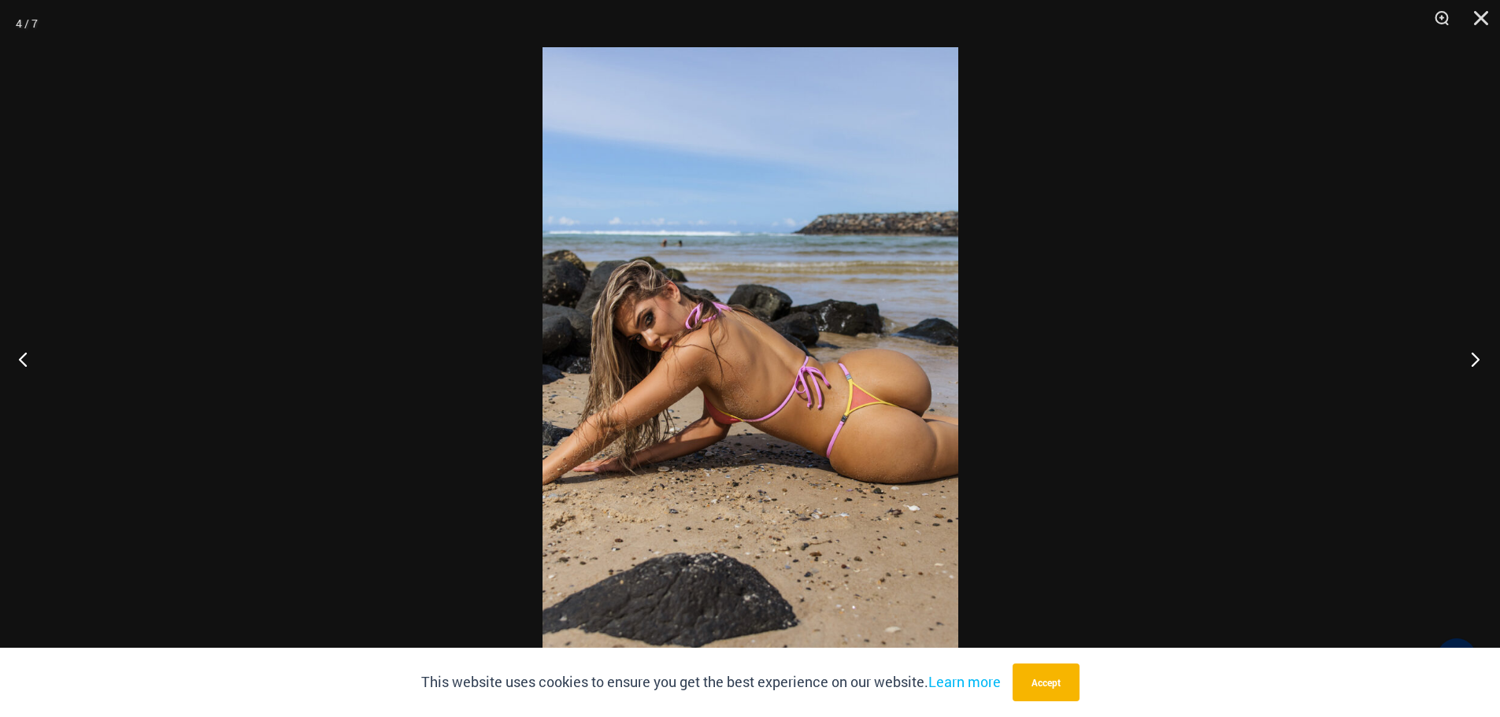
click at [1482, 359] on button "Next" at bounding box center [1470, 359] width 59 height 79
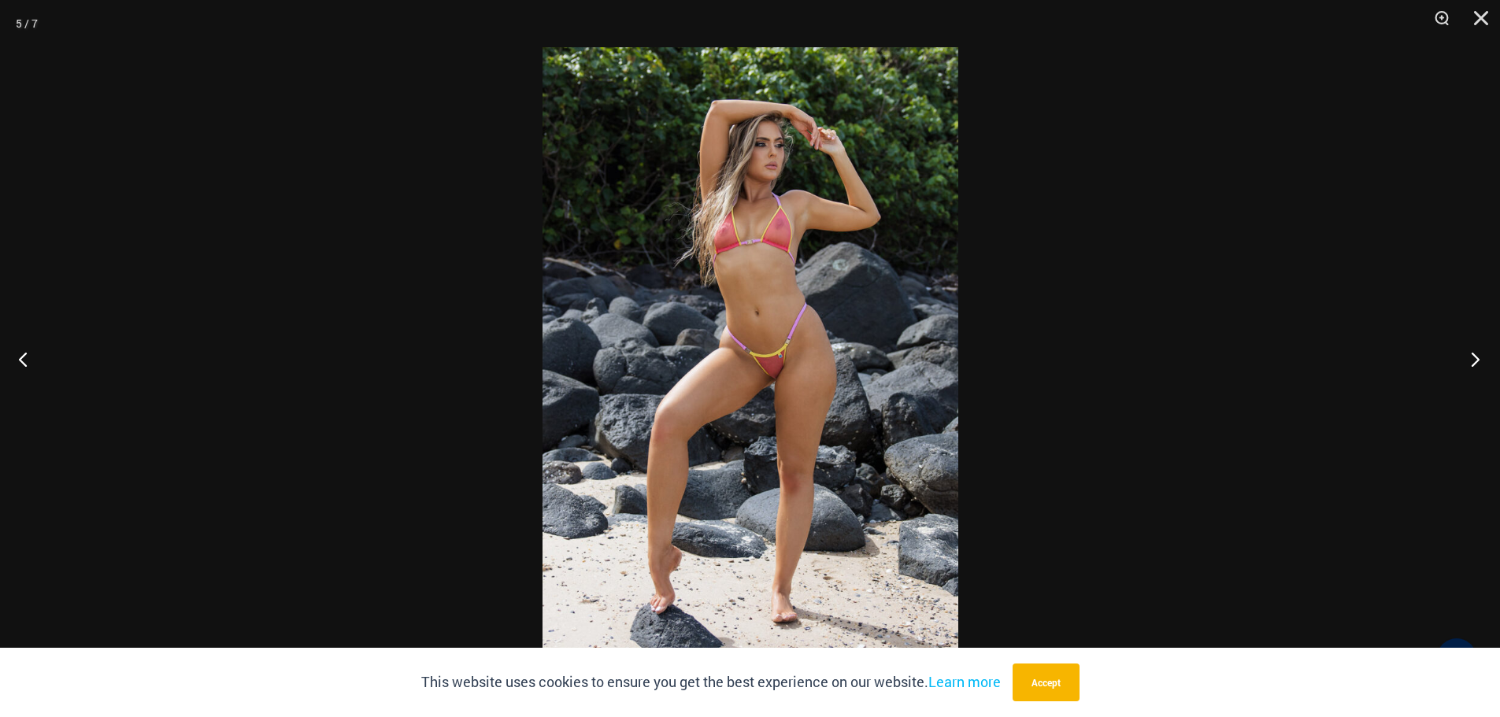
click at [1482, 359] on button "Next" at bounding box center [1470, 359] width 59 height 79
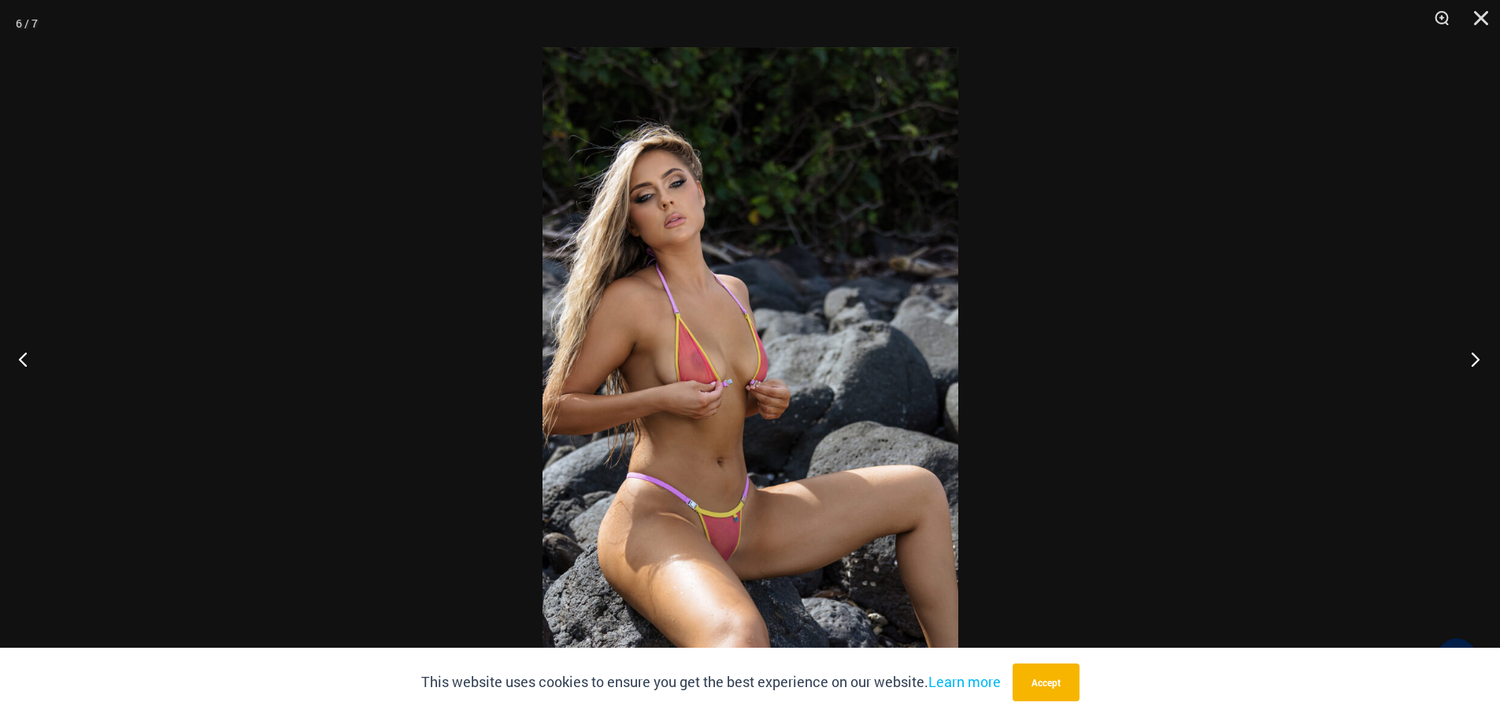
click at [1482, 359] on button "Next" at bounding box center [1470, 359] width 59 height 79
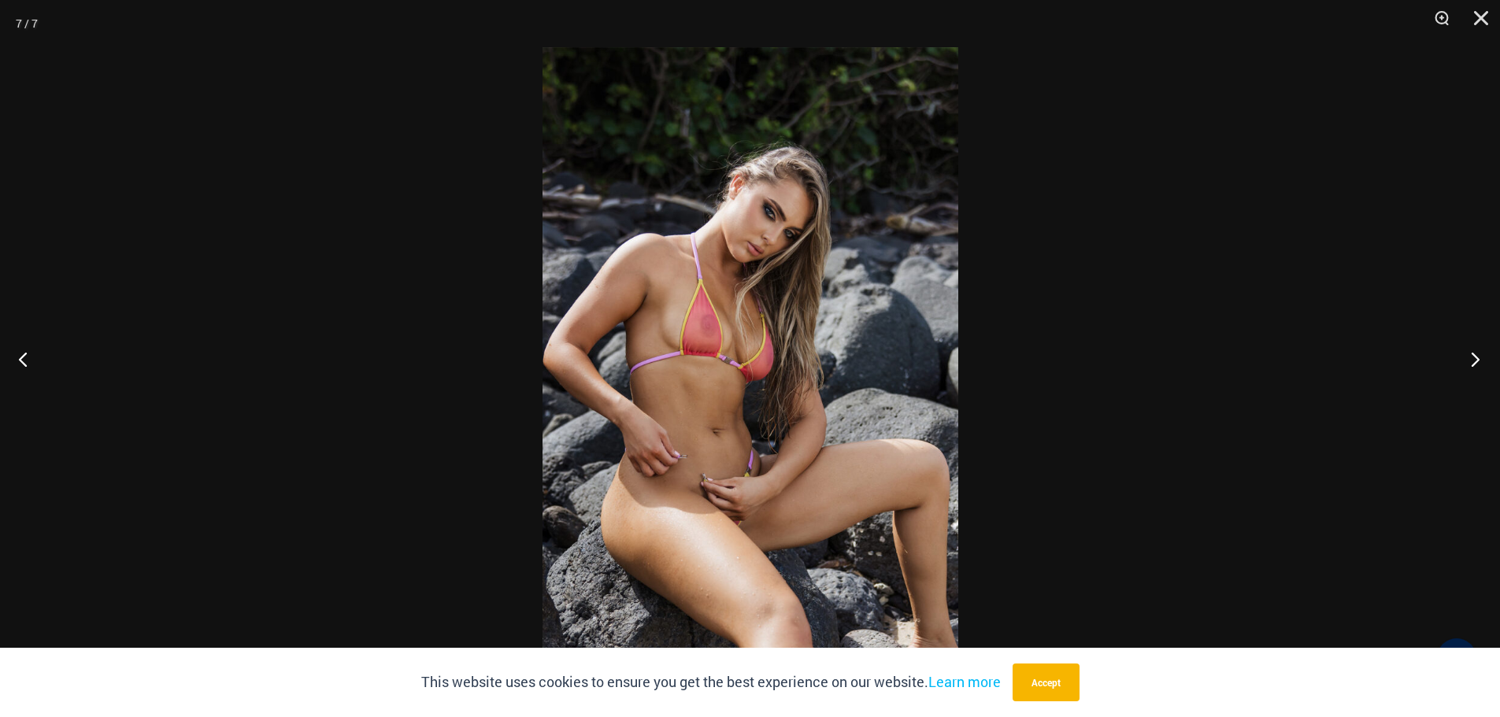
click at [1482, 359] on button "Next" at bounding box center [1470, 359] width 59 height 79
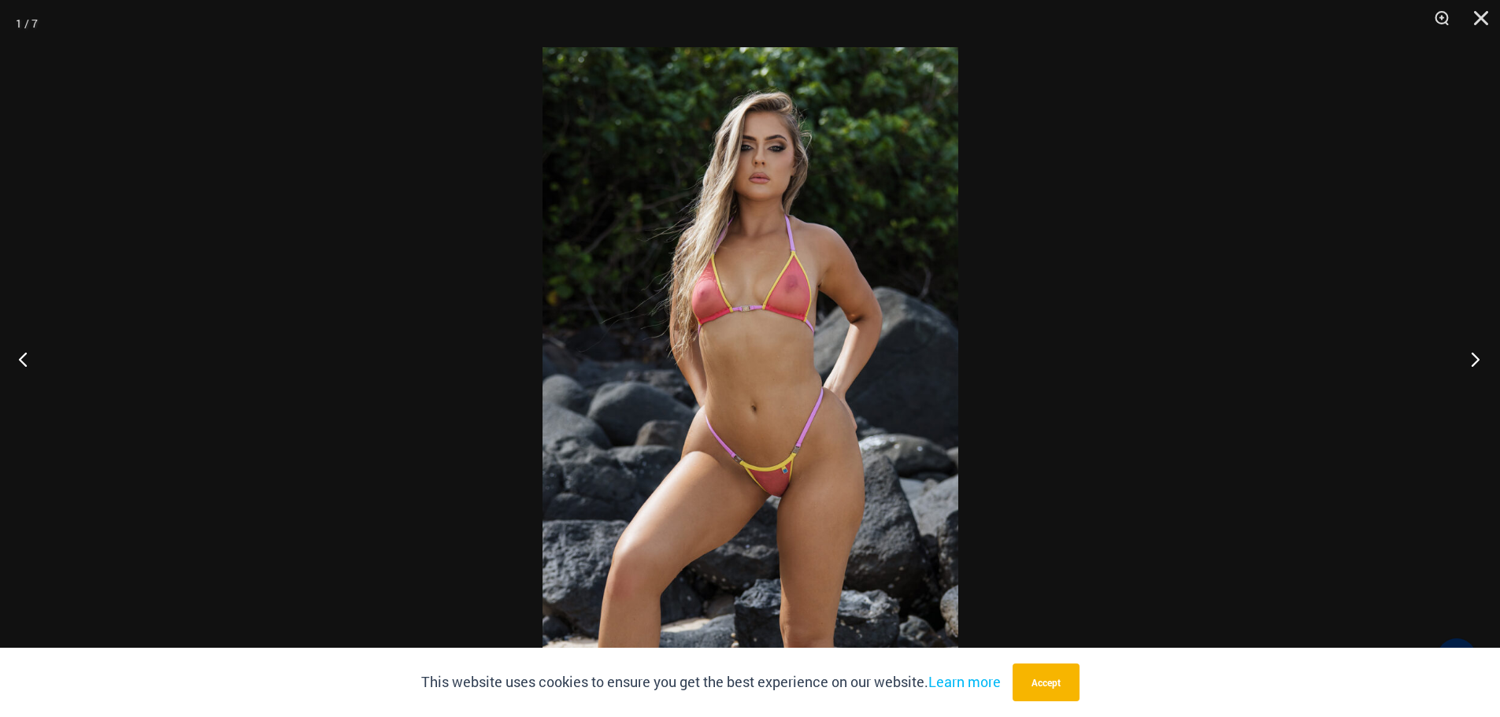
click at [1482, 359] on button "Next" at bounding box center [1470, 359] width 59 height 79
